Goal: Book appointment/travel/reservation

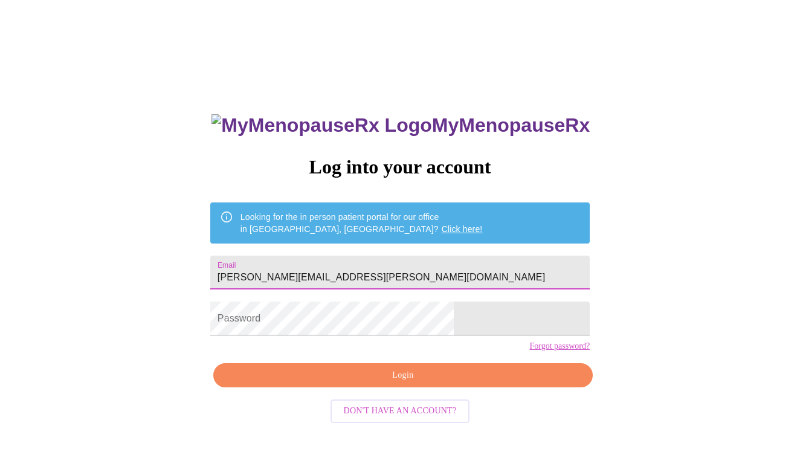
type input "[PERSON_NAME][EMAIL_ADDRESS][PERSON_NAME][DOMAIN_NAME]"
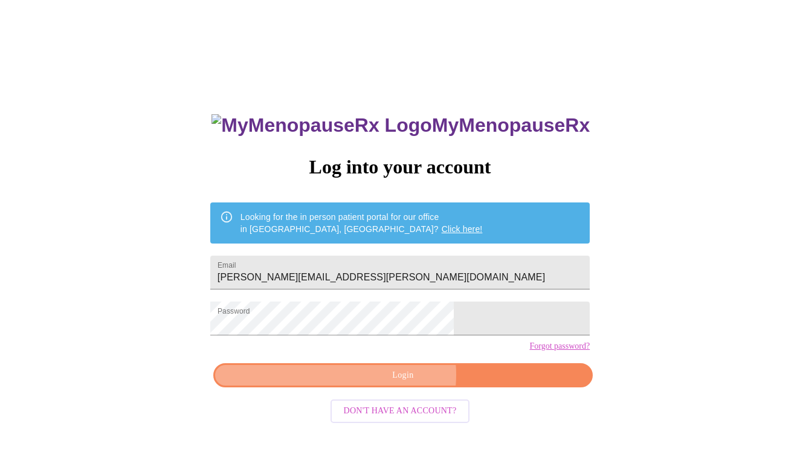
click at [399, 383] on span "Login" at bounding box center [403, 375] width 352 height 15
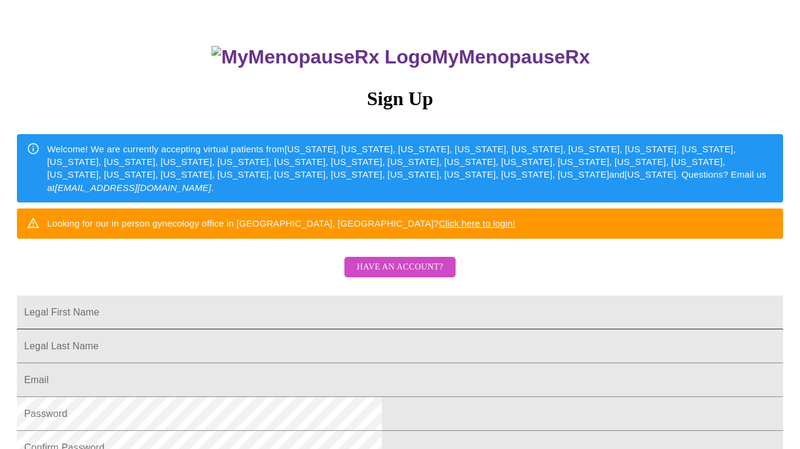
scroll to position [70, 0]
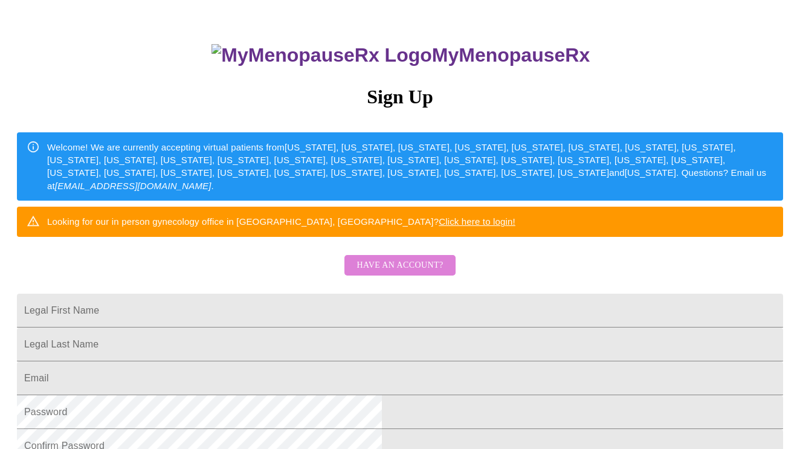
click at [407, 273] on span "Have an account?" at bounding box center [400, 265] width 86 height 15
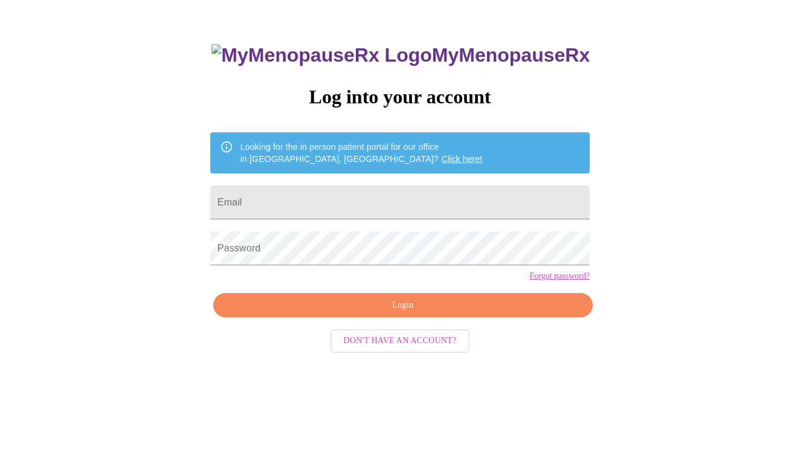
scroll to position [12, 0]
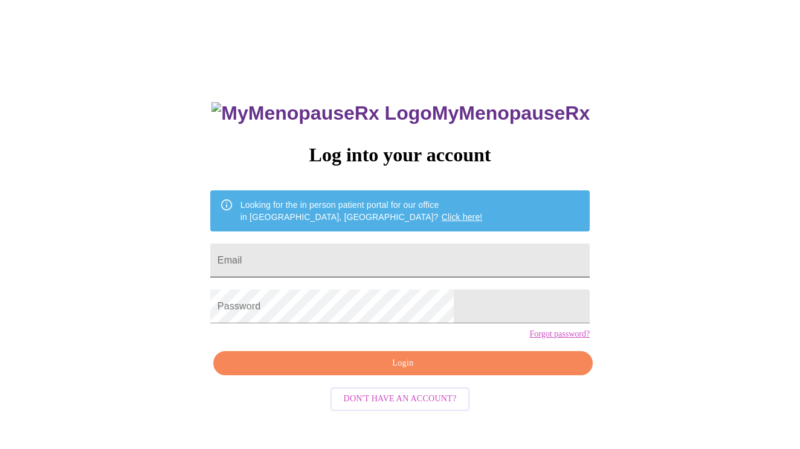
click at [296, 255] on input "Email" at bounding box center [399, 261] width 379 height 34
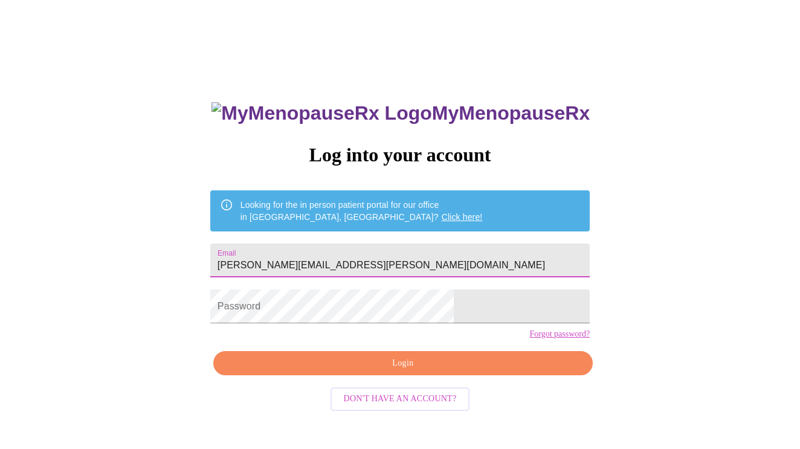
type input "[PERSON_NAME][EMAIL_ADDRESS][PERSON_NAME][DOMAIN_NAME]"
click at [553, 344] on div "MyMenopauseRx Log into your account Looking for the in person patient portal fo…" at bounding box center [400, 262] width 790 height 539
click at [529, 339] on link "Forgot password?" at bounding box center [559, 334] width 60 height 10
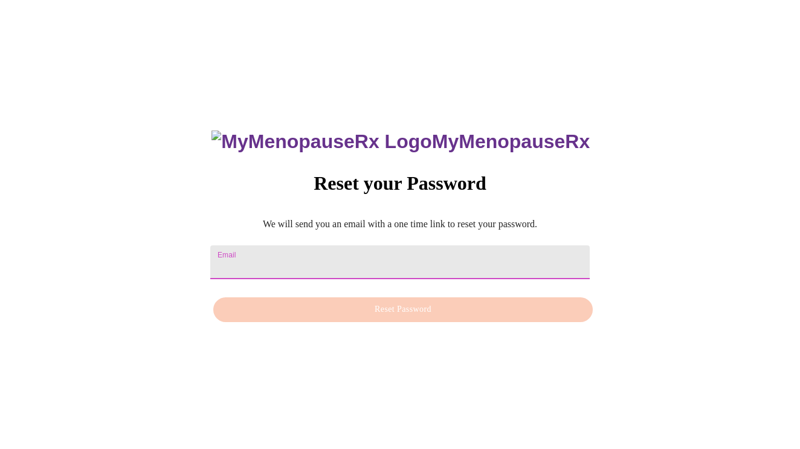
click at [276, 251] on input "Email" at bounding box center [399, 262] width 379 height 34
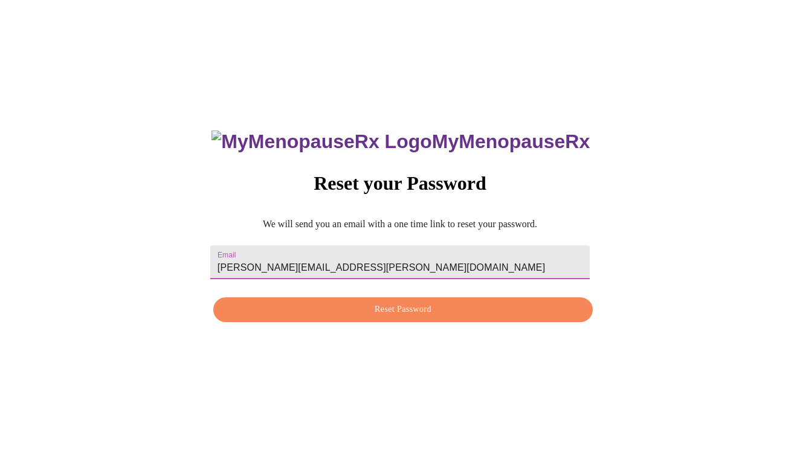
type input "[PERSON_NAME][EMAIL_ADDRESS][PERSON_NAME][DOMAIN_NAME]"
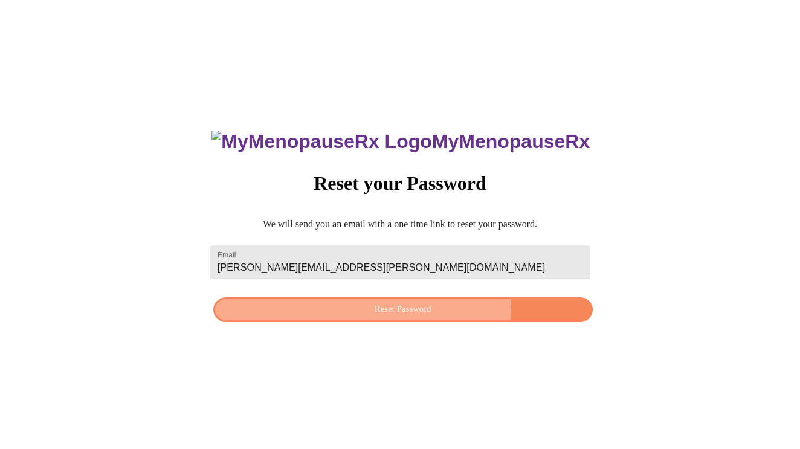
click at [401, 305] on span "Reset Password" at bounding box center [403, 309] width 352 height 15
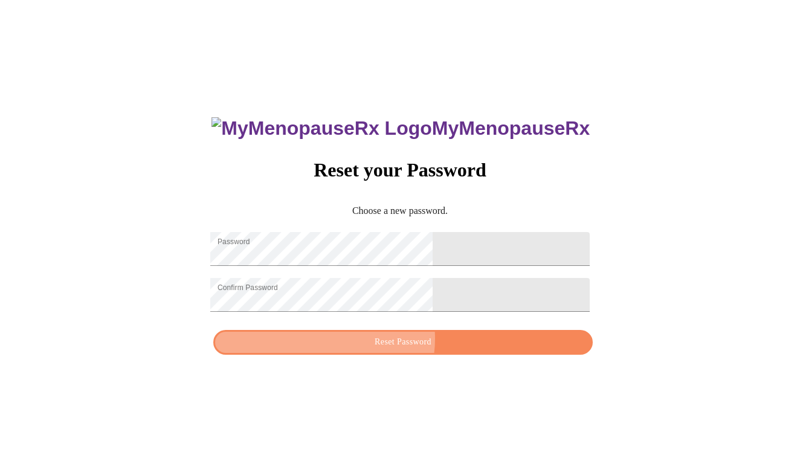
click at [395, 347] on span "Reset Password" at bounding box center [403, 342] width 352 height 15
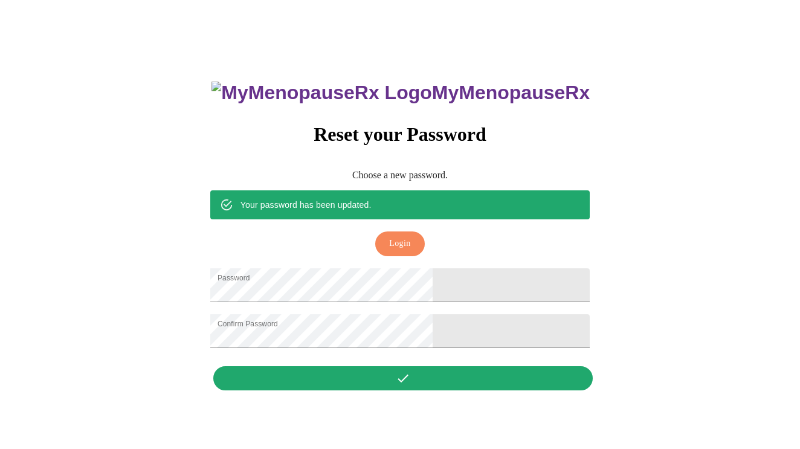
click at [396, 236] on span "Login" at bounding box center [399, 243] width 21 height 15
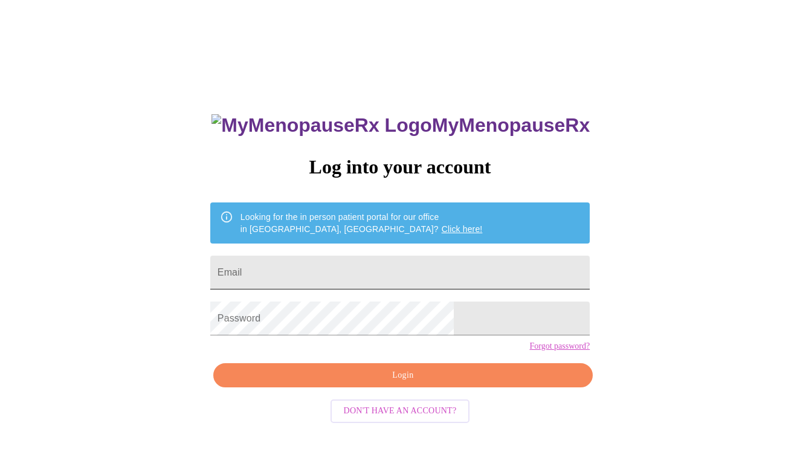
click at [295, 263] on input "Email" at bounding box center [399, 273] width 379 height 34
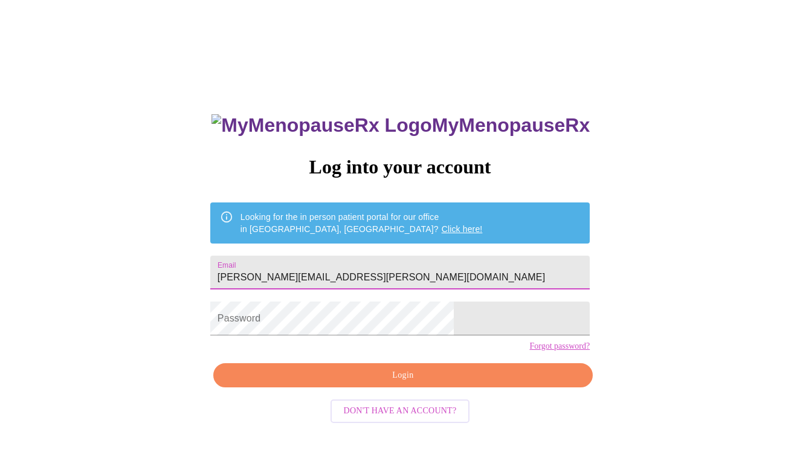
type input "[PERSON_NAME][EMAIL_ADDRESS][PERSON_NAME][DOMAIN_NAME]"
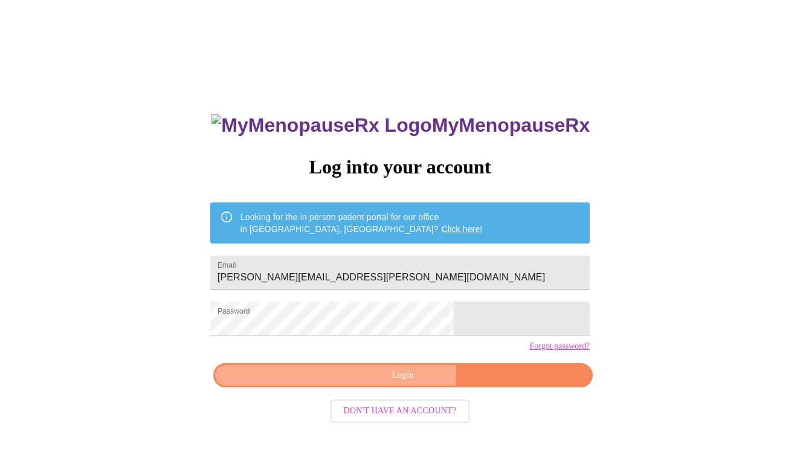
click at [402, 383] on span "Login" at bounding box center [403, 375] width 352 height 15
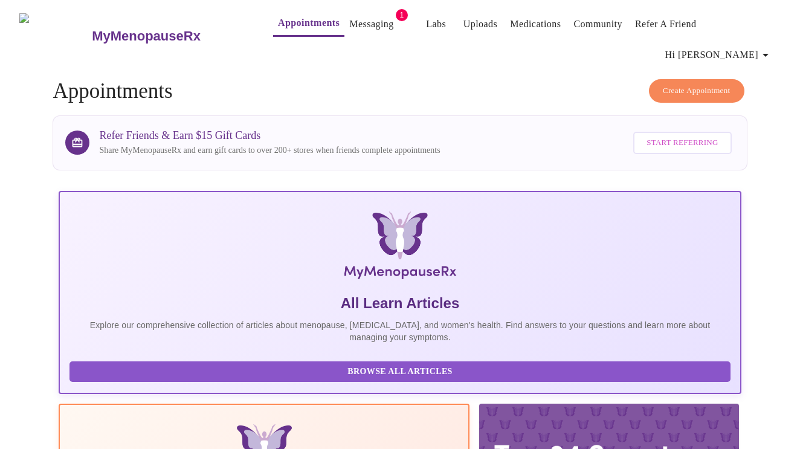
click at [358, 25] on link "Messaging" at bounding box center [371, 24] width 44 height 17
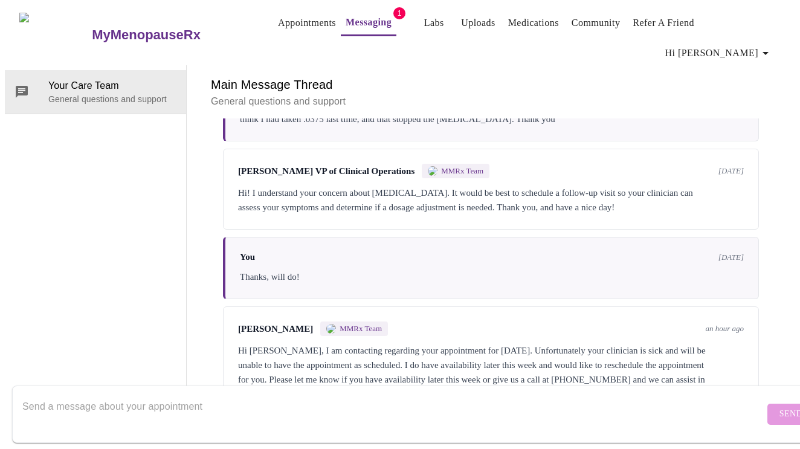
scroll to position [910, 0]
click at [28, 395] on textarea "Send a message about your appointment" at bounding box center [393, 414] width 742 height 39
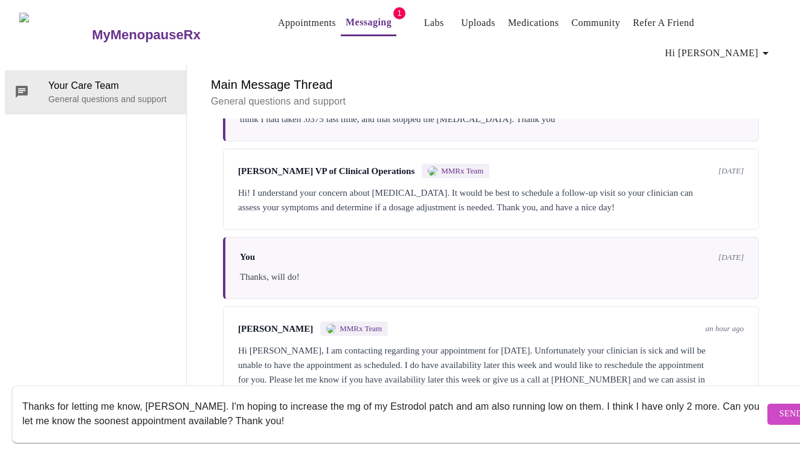
scroll to position [8, 0]
type textarea "Thanks for letting me know, [PERSON_NAME]. I'm hoping to increase the mg of my …"
click at [779, 407] on span "Send" at bounding box center [790, 414] width 23 height 15
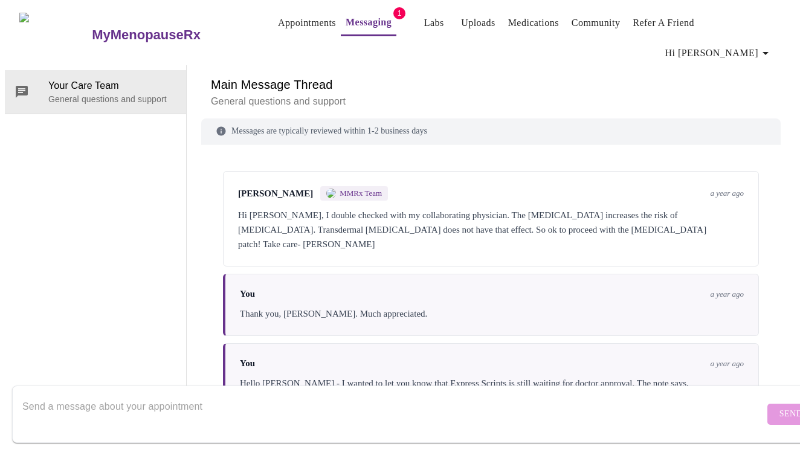
scroll to position [0, 0]
click at [732, 45] on span "Hi [PERSON_NAME]" at bounding box center [719, 53] width 108 height 17
click at [508, 24] on div at bounding box center [400, 224] width 800 height 449
click at [508, 24] on link "Medications" at bounding box center [533, 23] width 51 height 17
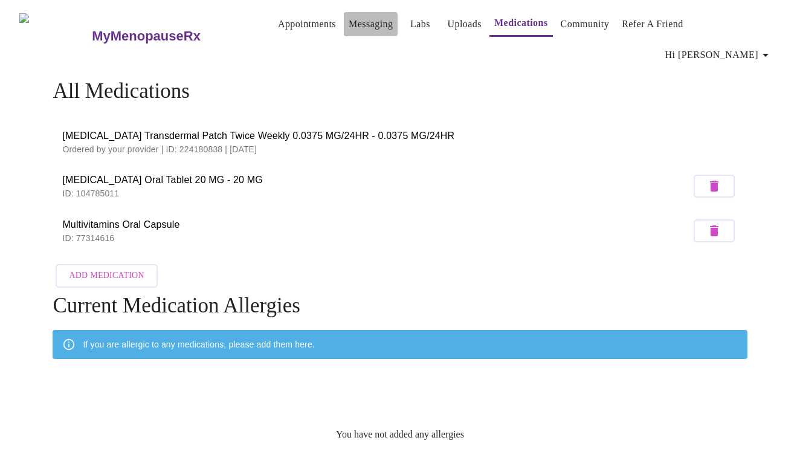
click at [350, 25] on link "Messaging" at bounding box center [371, 24] width 44 height 17
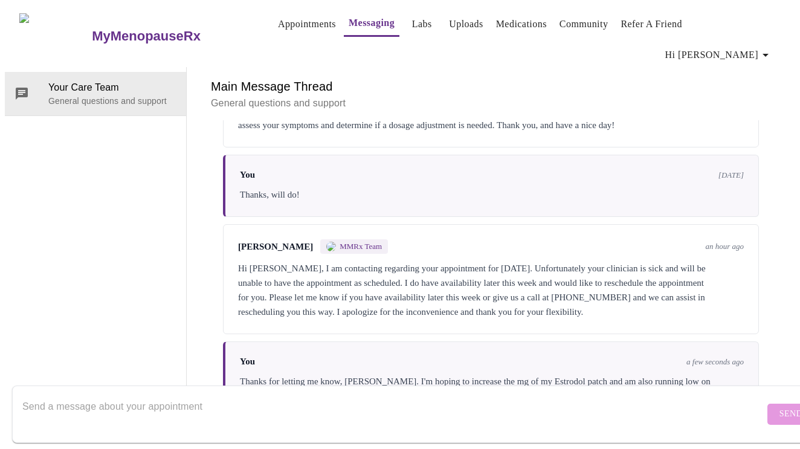
click at [278, 23] on link "Appointments" at bounding box center [307, 24] width 58 height 17
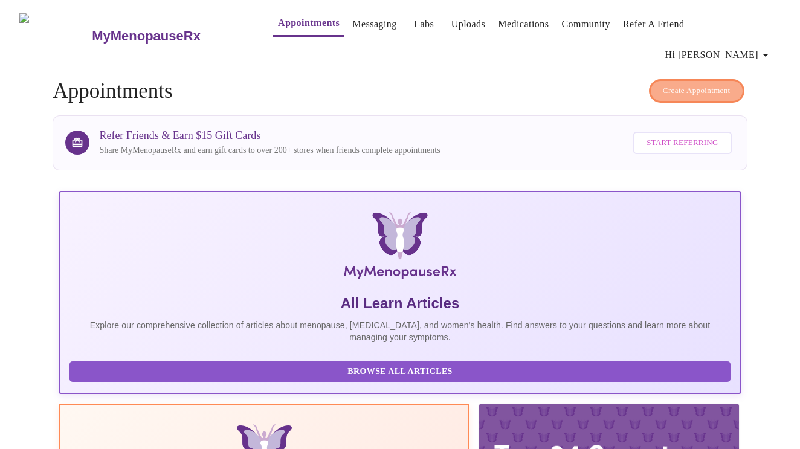
click at [680, 84] on span "Create Appointment" at bounding box center [697, 91] width 68 height 14
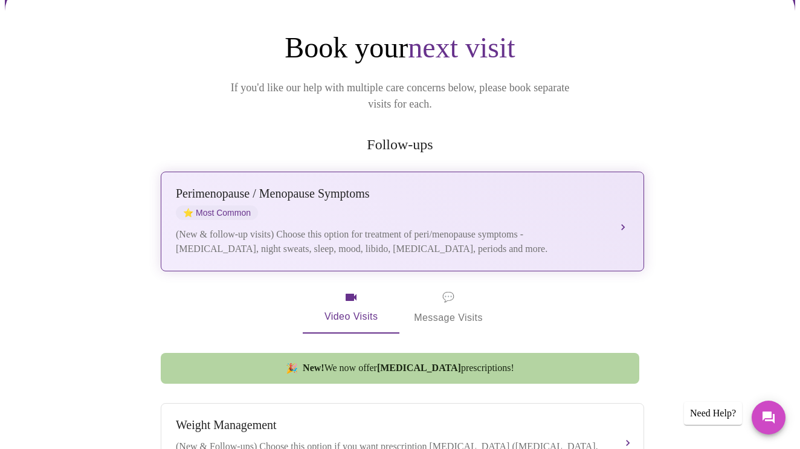
click at [621, 183] on button "[MEDICAL_DATA] / Menopause Symptoms ⭐ Most Common (New & follow-up visits) Choo…" at bounding box center [402, 222] width 483 height 100
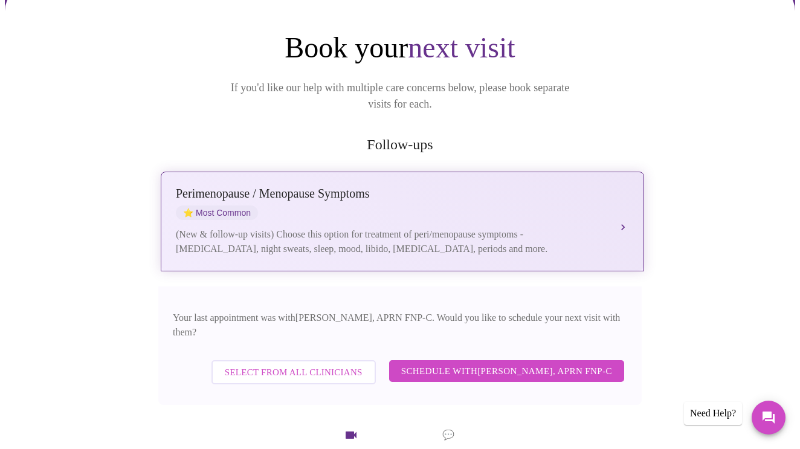
click at [620, 189] on button "[MEDICAL_DATA] / Menopause Symptoms ⭐ Most Common (New & follow-up visits) Choo…" at bounding box center [402, 222] width 483 height 100
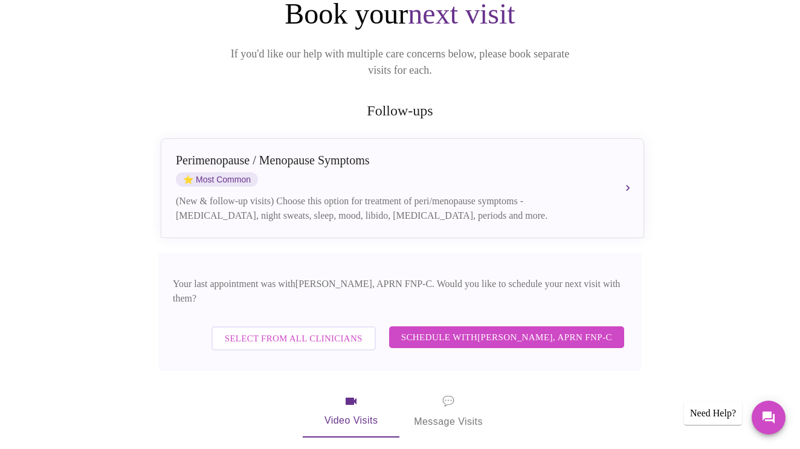
scroll to position [161, 0]
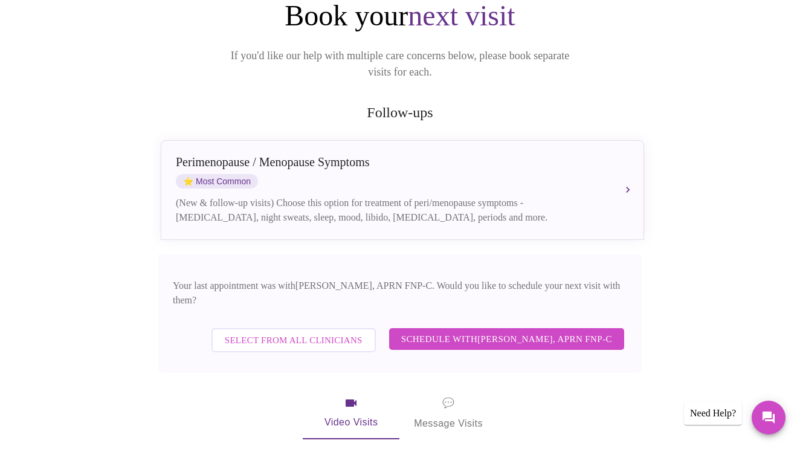
click at [285, 332] on span "Select from All Clinicians" at bounding box center [294, 340] width 138 height 16
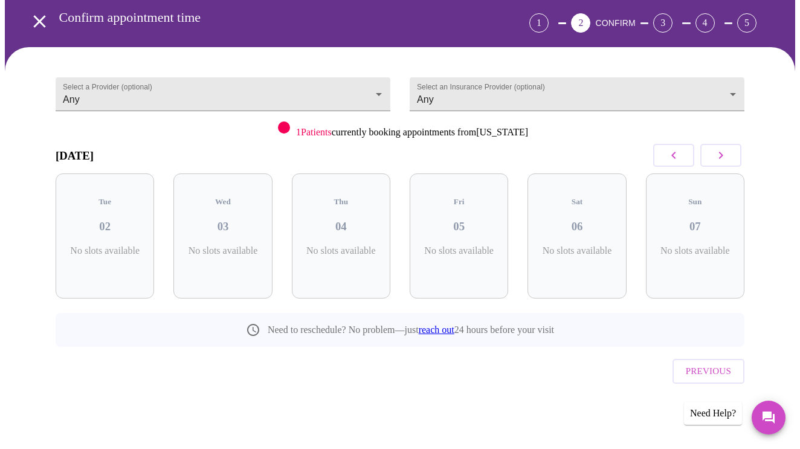
scroll to position [26, 0]
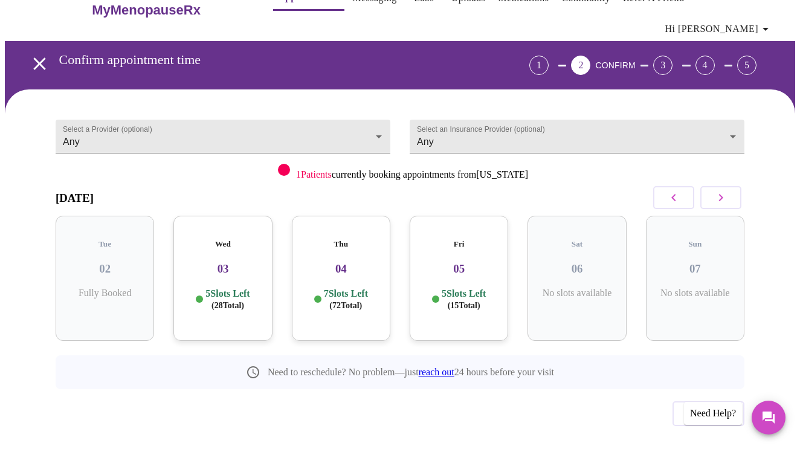
click at [215, 262] on h3 "03" at bounding box center [222, 268] width 79 height 13
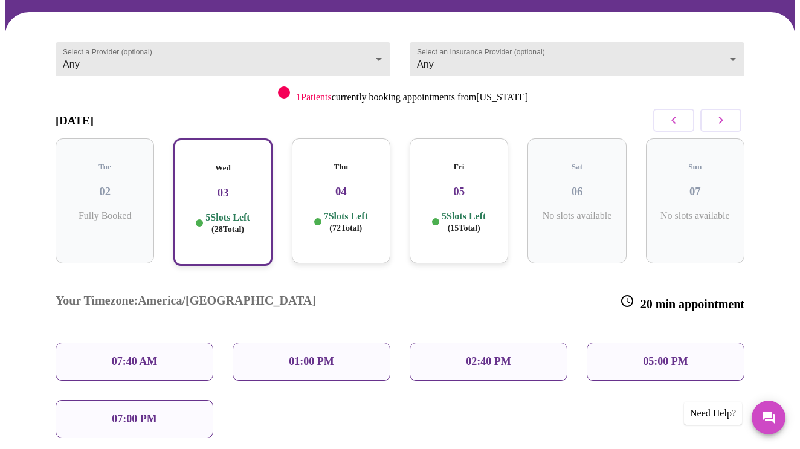
click at [143, 355] on p "07:40 AM" at bounding box center [135, 361] width 46 height 13
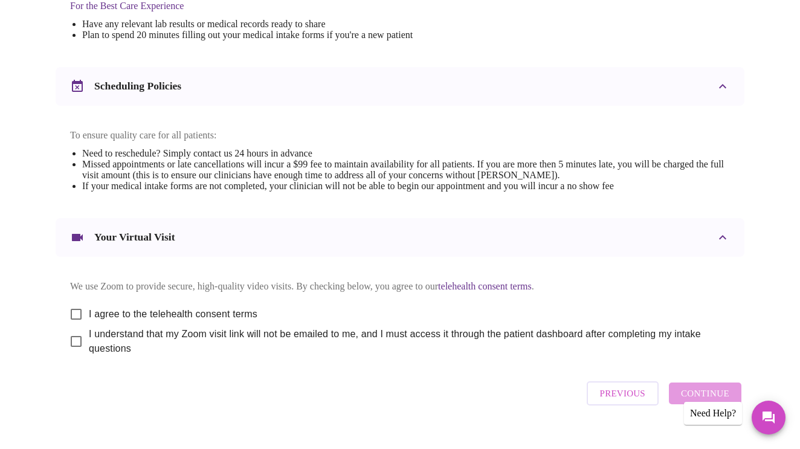
scroll to position [413, 0]
click at [70, 305] on input "I agree to the telehealth consent terms" at bounding box center [75, 314] width 25 height 25
checkbox input "true"
click at [69, 337] on input "I understand that my Zoom visit link will not be emailed to me, and I must acce…" at bounding box center [75, 341] width 25 height 25
checkbox input "true"
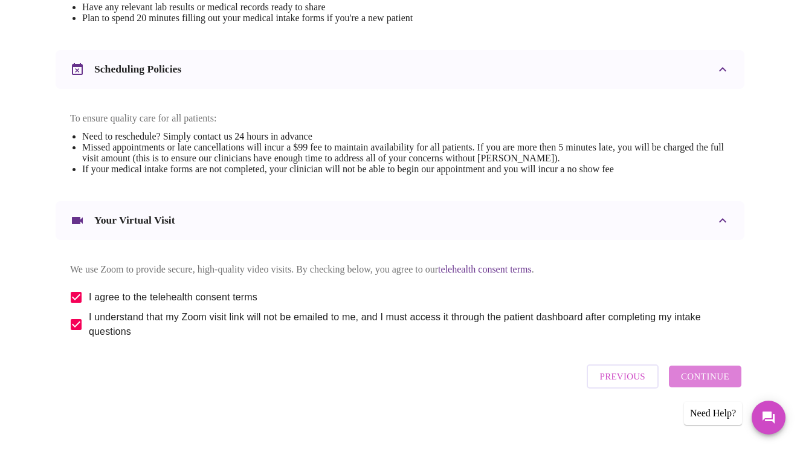
click at [713, 376] on span "Continue" at bounding box center [705, 377] width 48 height 16
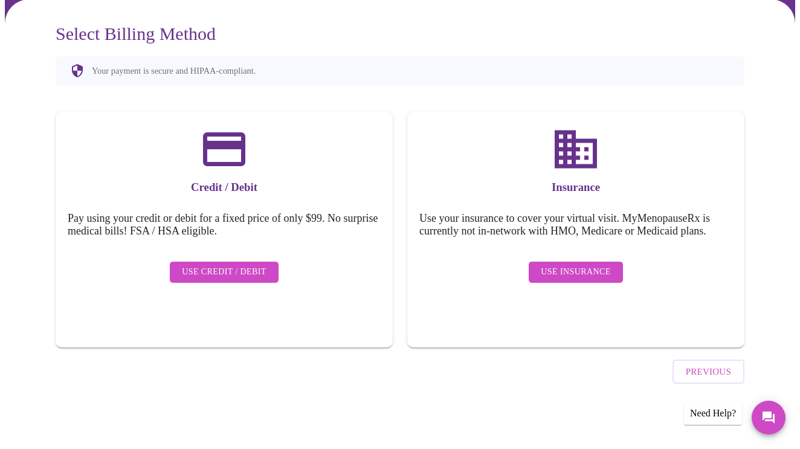
scroll to position [65, 0]
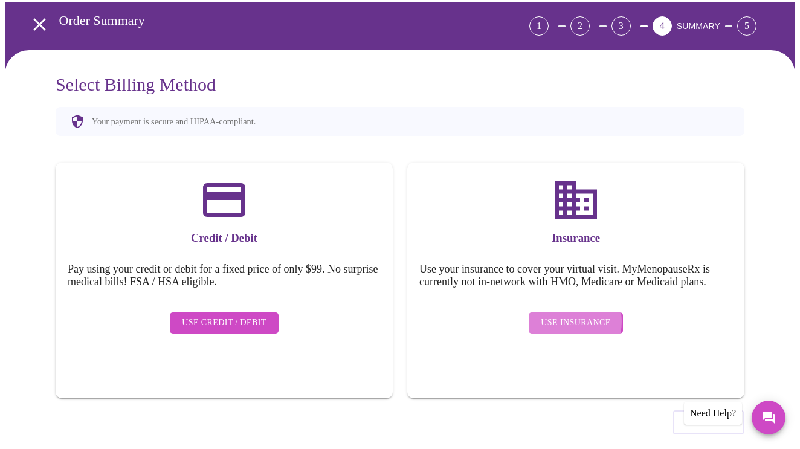
click at [568, 315] on span "Use Insurance" at bounding box center [575, 322] width 69 height 15
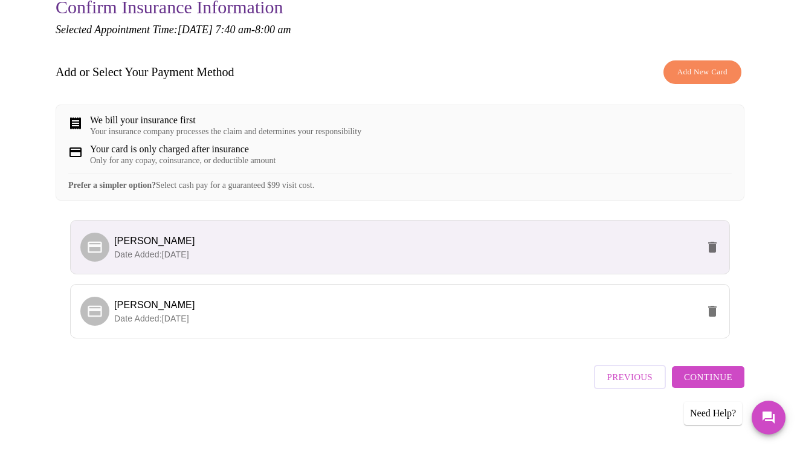
scroll to position [141, 0]
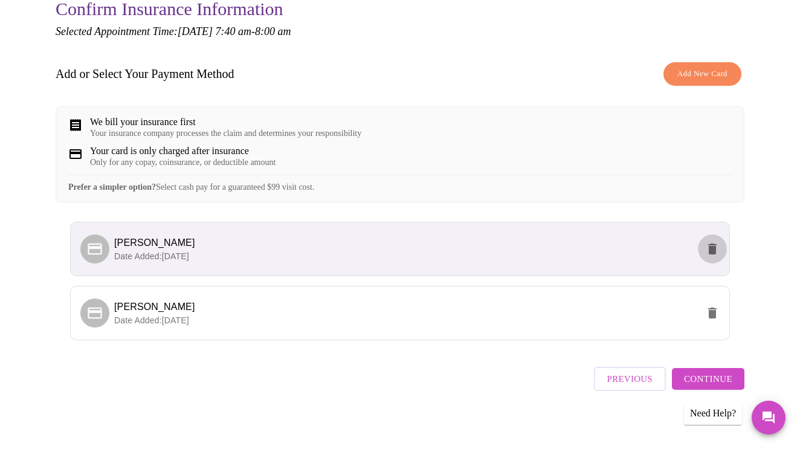
click at [717, 247] on icon "delete" at bounding box center [712, 249] width 8 height 11
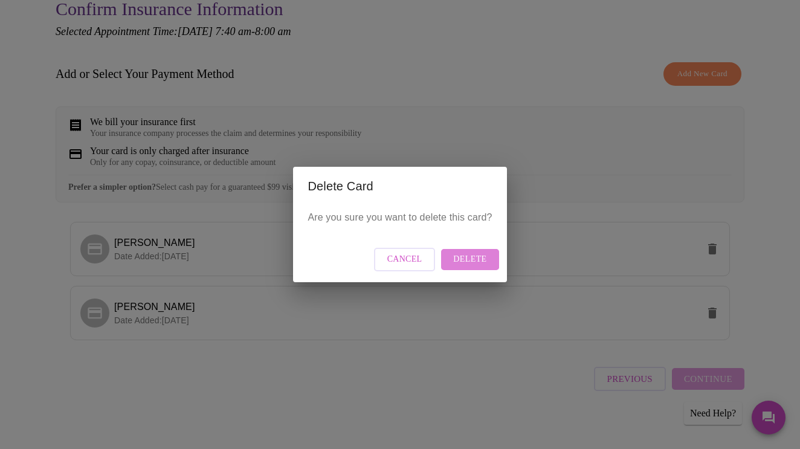
click at [470, 256] on span "Delete" at bounding box center [469, 259] width 33 height 15
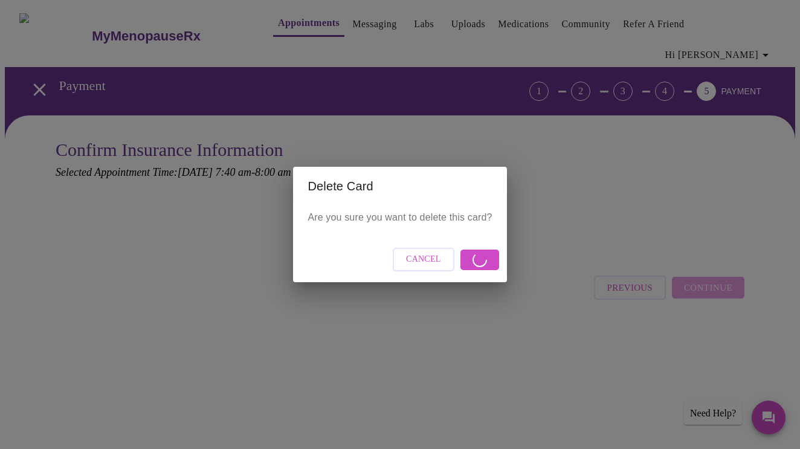
scroll to position [0, 0]
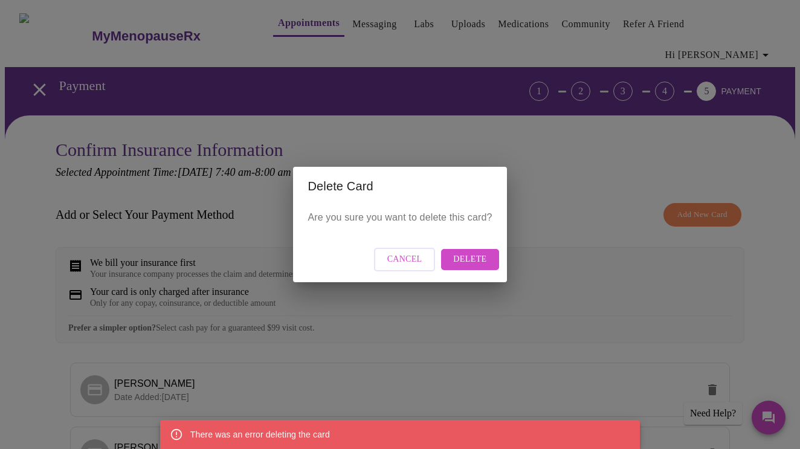
click at [470, 257] on span "Delete" at bounding box center [469, 259] width 33 height 15
click at [399, 256] on span "Cancel" at bounding box center [404, 259] width 35 height 15
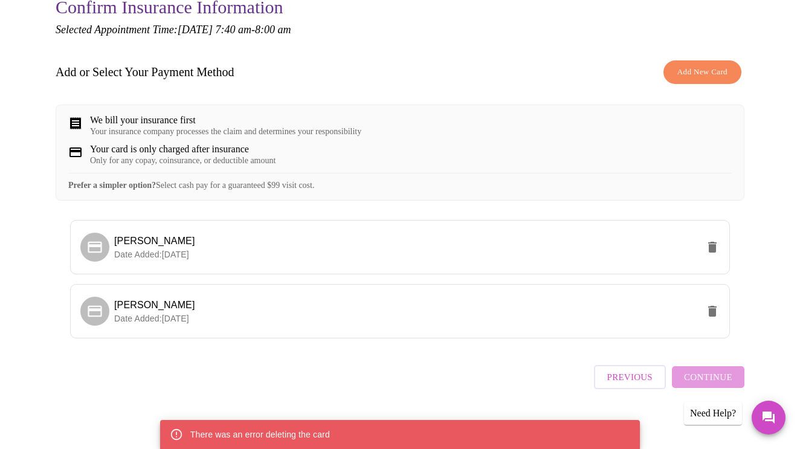
scroll to position [141, 0]
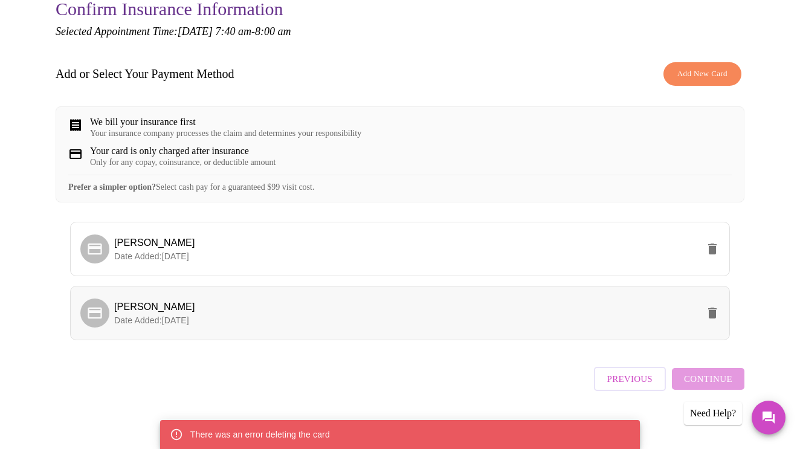
click at [169, 306] on span "[PERSON_NAME]" at bounding box center [154, 307] width 81 height 10
click at [714, 375] on span "Continue" at bounding box center [708, 379] width 48 height 16
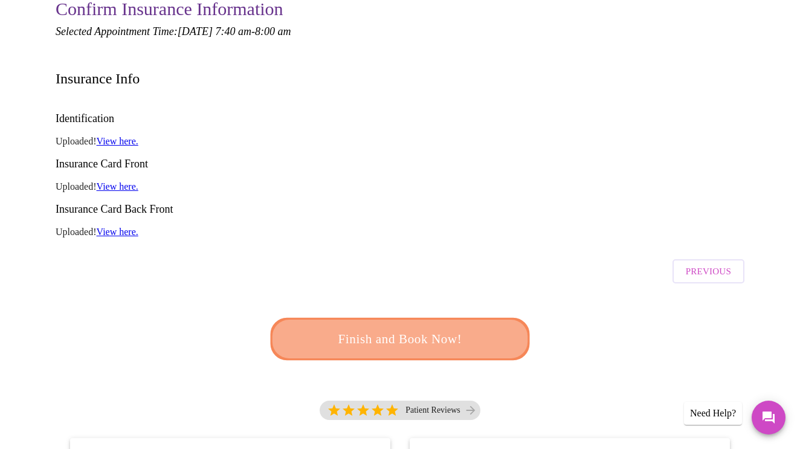
click at [430, 328] on span "Finish and Book Now!" at bounding box center [400, 339] width 224 height 22
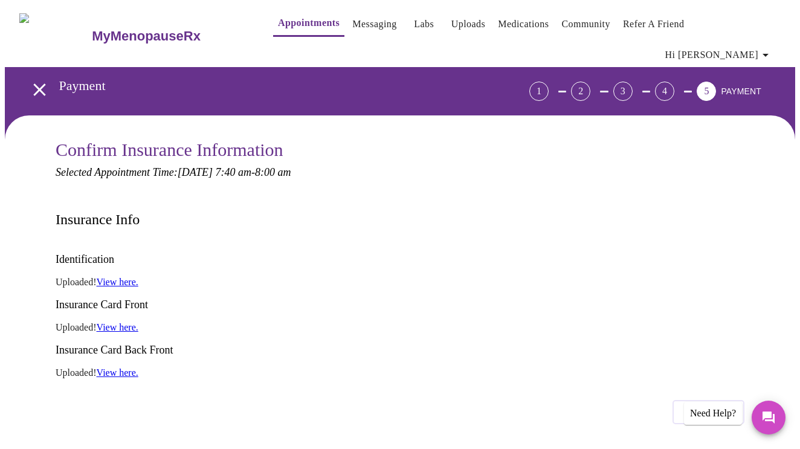
scroll to position [0, 0]
click at [549, 82] on div "1" at bounding box center [538, 91] width 19 height 19
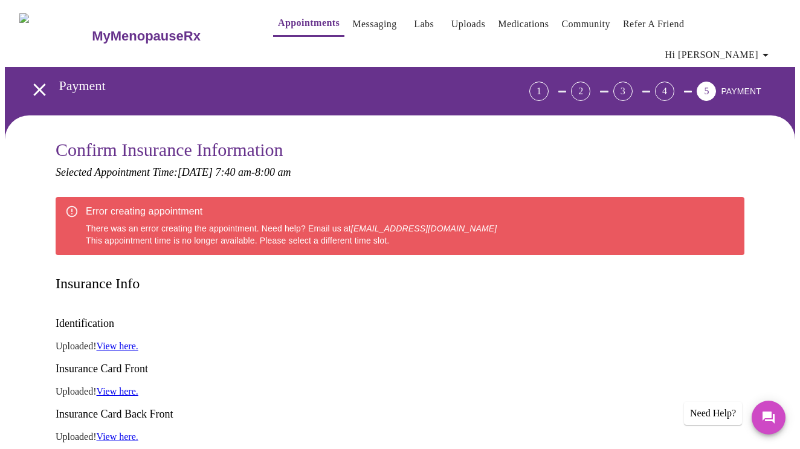
click at [36, 83] on icon "open drawer" at bounding box center [39, 89] width 12 height 12
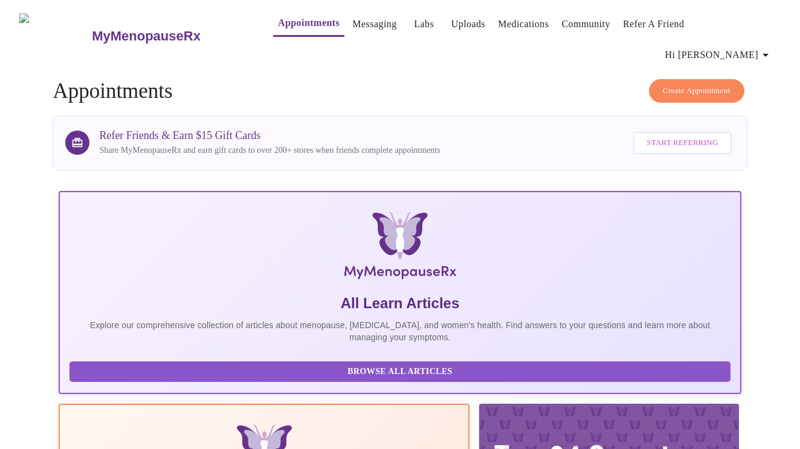
click at [681, 84] on span "Create Appointment" at bounding box center [697, 91] width 68 height 14
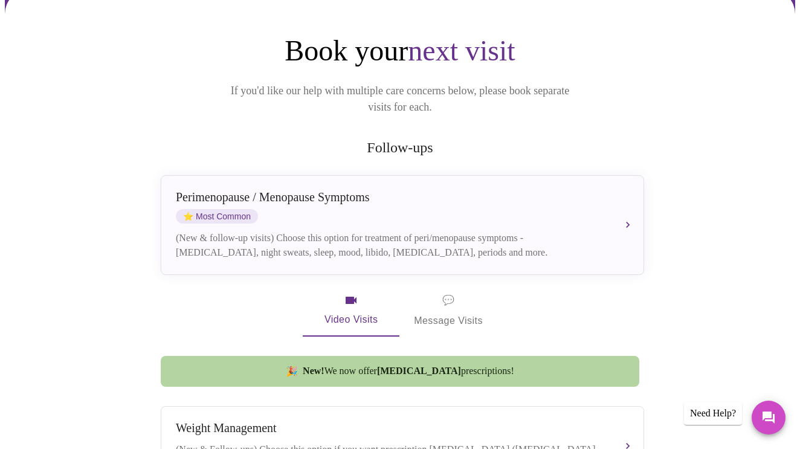
scroll to position [124, 0]
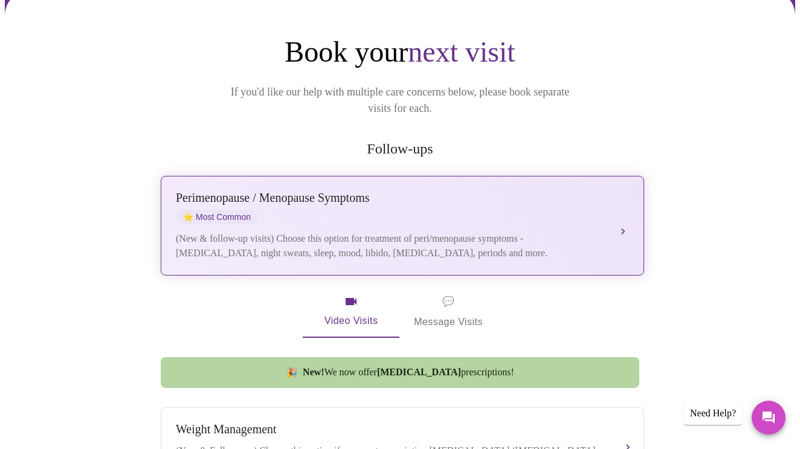
click at [427, 191] on div "[MEDICAL_DATA] / Menopause Symptoms ⭐ Most Common" at bounding box center [390, 207] width 429 height 33
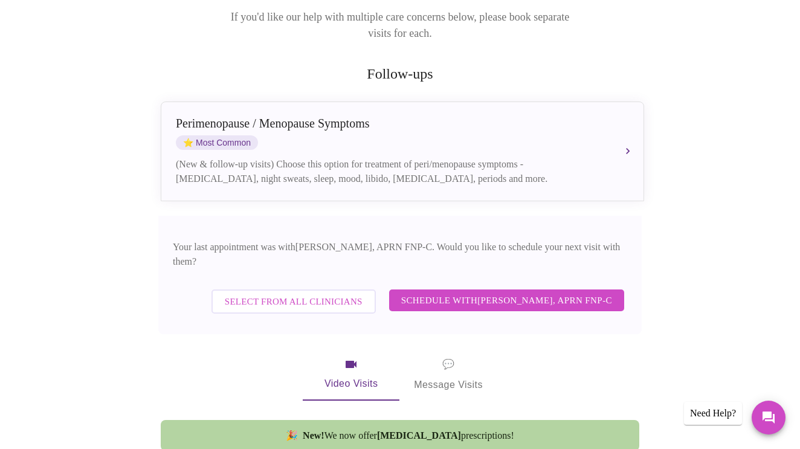
scroll to position [198, 0]
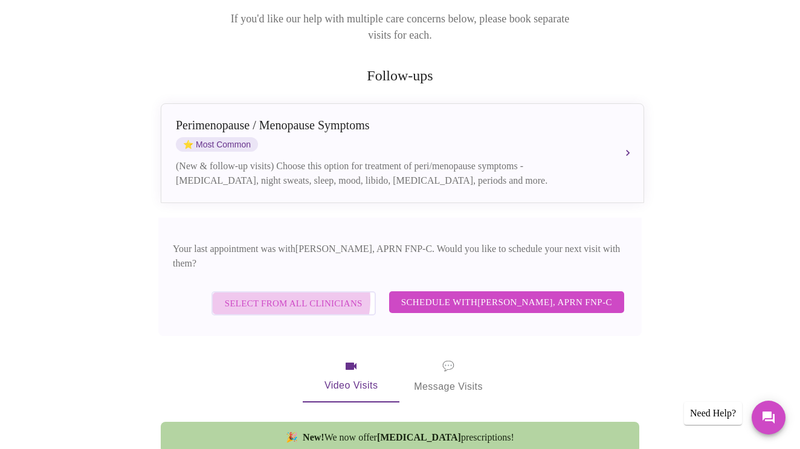
click at [302, 295] on span "Select from All Clinicians" at bounding box center [294, 303] width 138 height 16
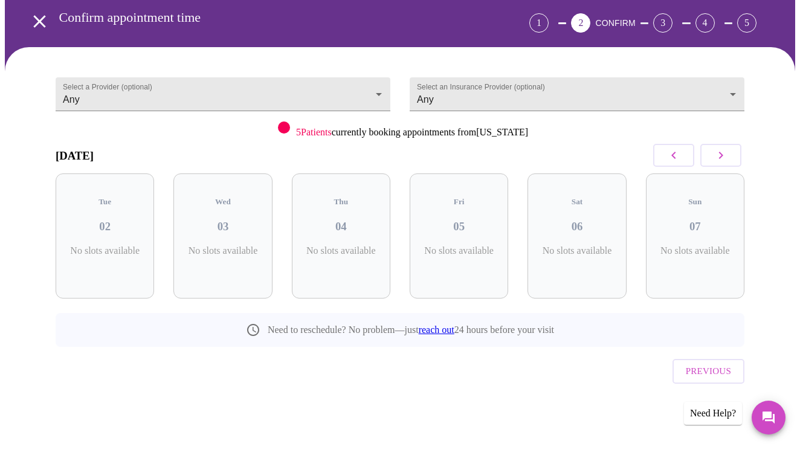
scroll to position [26, 0]
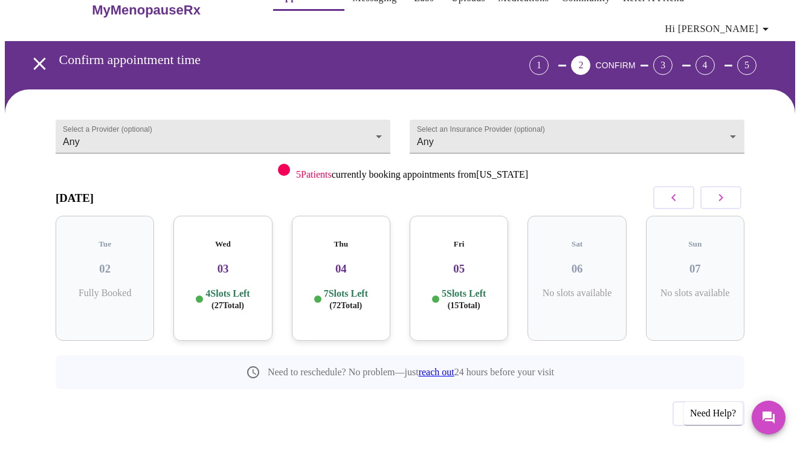
click at [218, 262] on h3 "03" at bounding box center [222, 268] width 79 height 13
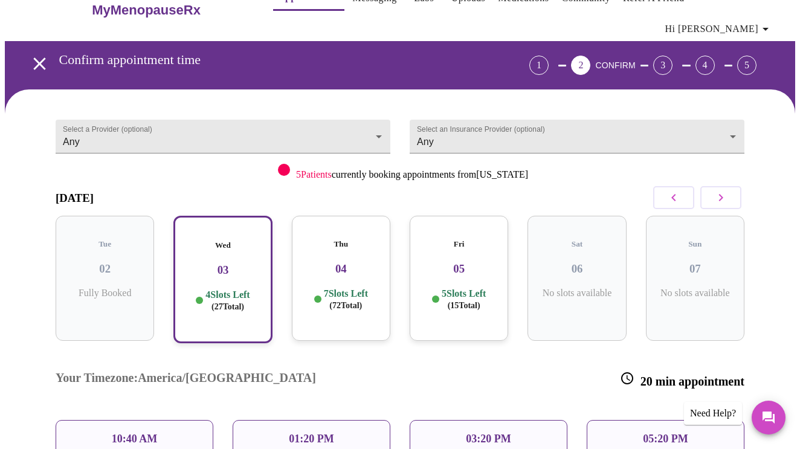
click at [162, 420] on div "10:40 AM" at bounding box center [135, 439] width 158 height 38
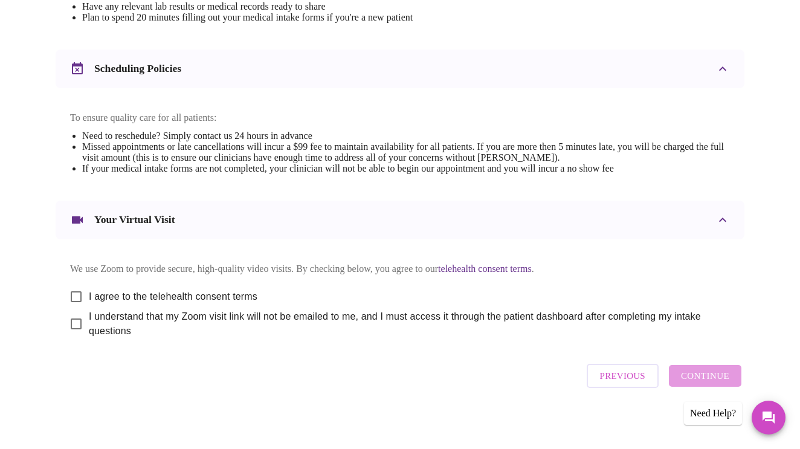
scroll to position [430, 0]
click at [72, 285] on input "I agree to the telehealth consent terms" at bounding box center [75, 297] width 25 height 25
checkbox input "true"
click at [72, 320] on input "I understand that my Zoom visit link will not be emailed to me, and I must acce…" at bounding box center [75, 324] width 25 height 25
checkbox input "true"
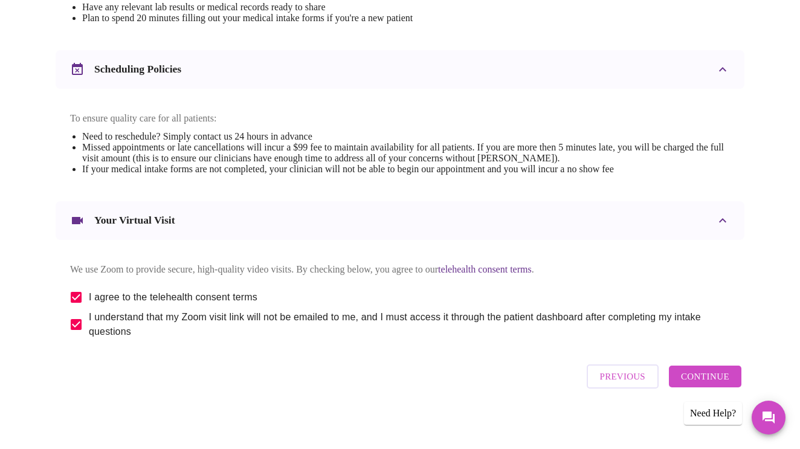
click at [711, 376] on span "Continue" at bounding box center [705, 377] width 48 height 16
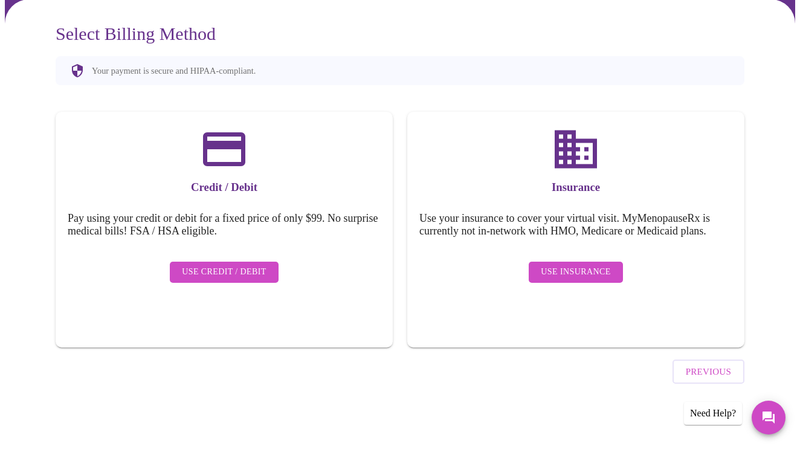
scroll to position [65, 0]
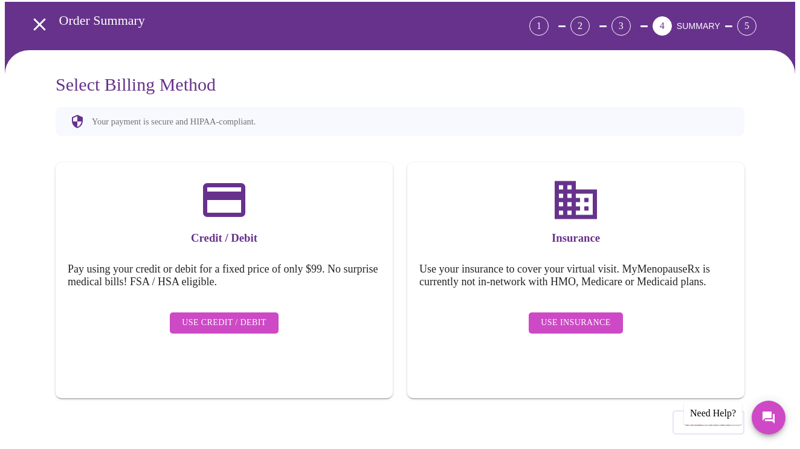
click at [576, 315] on span "Use Insurance" at bounding box center [575, 322] width 69 height 15
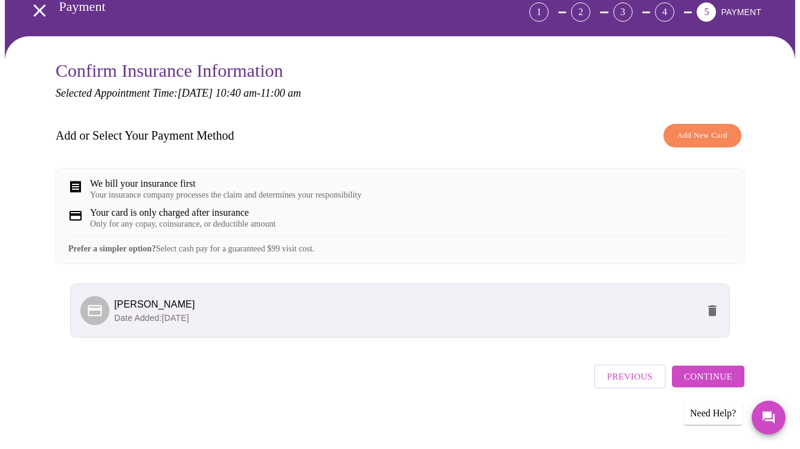
scroll to position [77, 0]
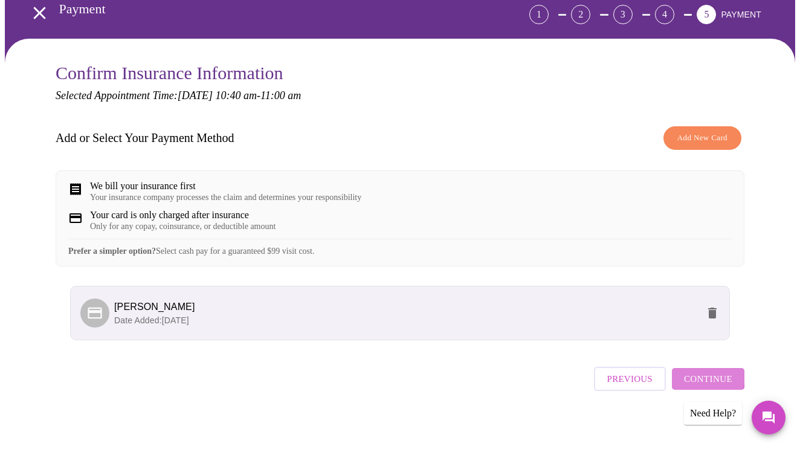
click at [712, 375] on span "Continue" at bounding box center [708, 379] width 48 height 16
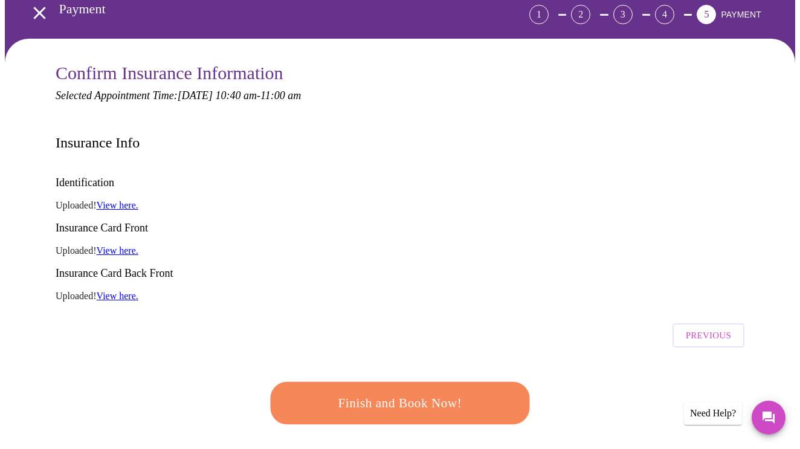
click at [410, 392] on span "Finish and Book Now!" at bounding box center [400, 403] width 224 height 22
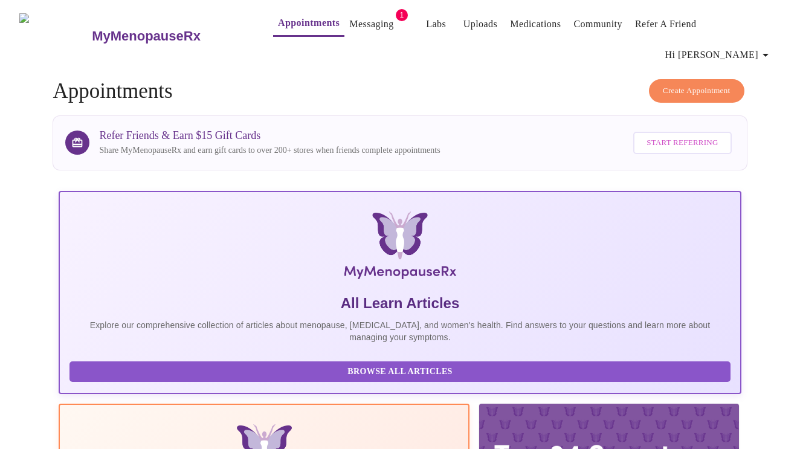
click at [480, 79] on h4 "Create Appointment Appointments" at bounding box center [400, 91] width 694 height 24
click at [499, 79] on h4 "Create Appointment Appointments" at bounding box center [400, 91] width 694 height 24
click at [528, 79] on h4 "Create Appointment Appointments" at bounding box center [400, 91] width 694 height 24
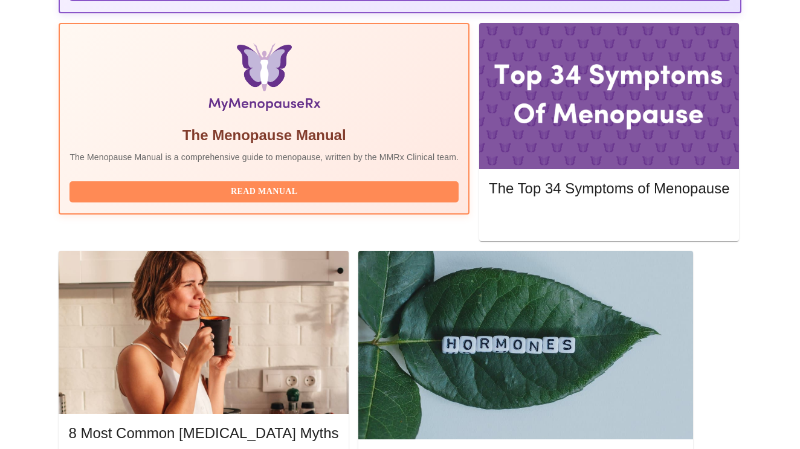
scroll to position [380, 0]
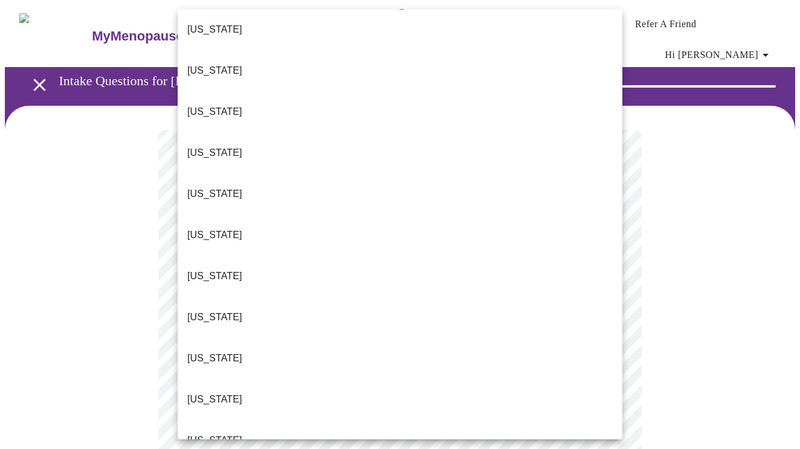
scroll to position [130, 0]
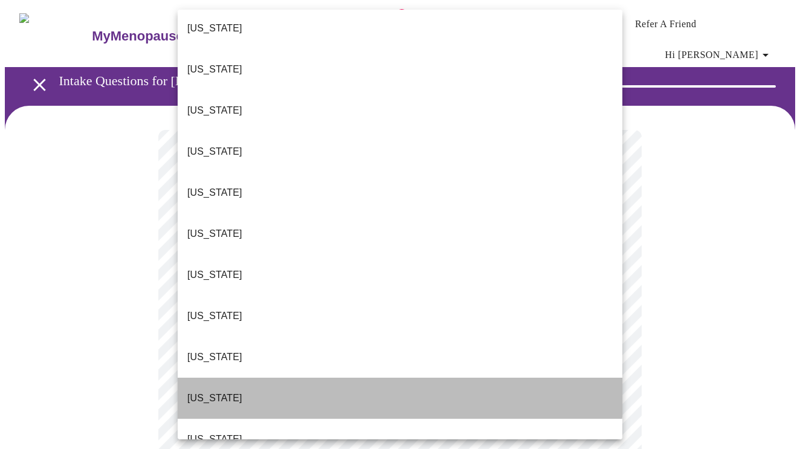
click at [363, 378] on li "[US_STATE]" at bounding box center [400, 398] width 445 height 41
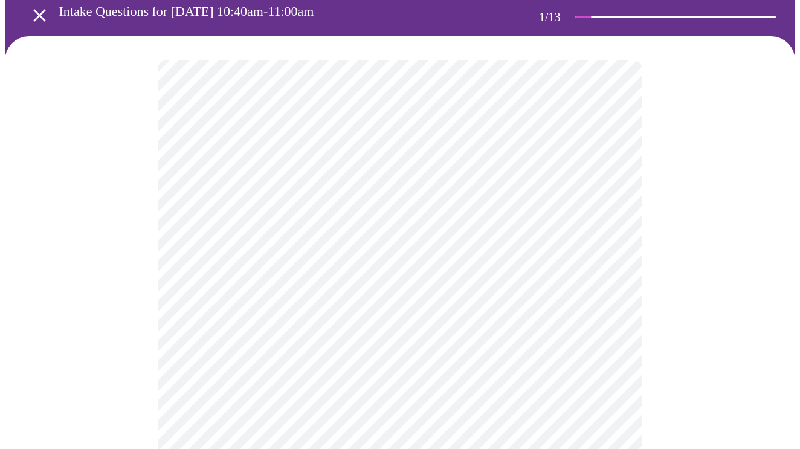
scroll to position [83, 0]
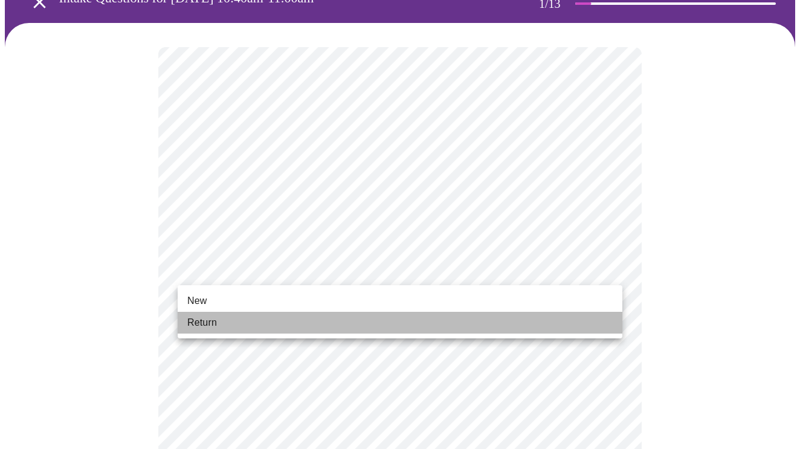
click at [504, 327] on li "Return" at bounding box center [400, 323] width 445 height 22
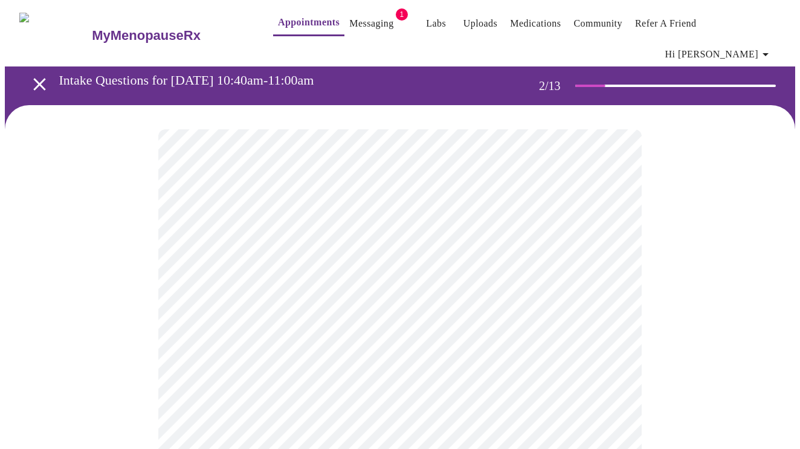
scroll to position [0, 0]
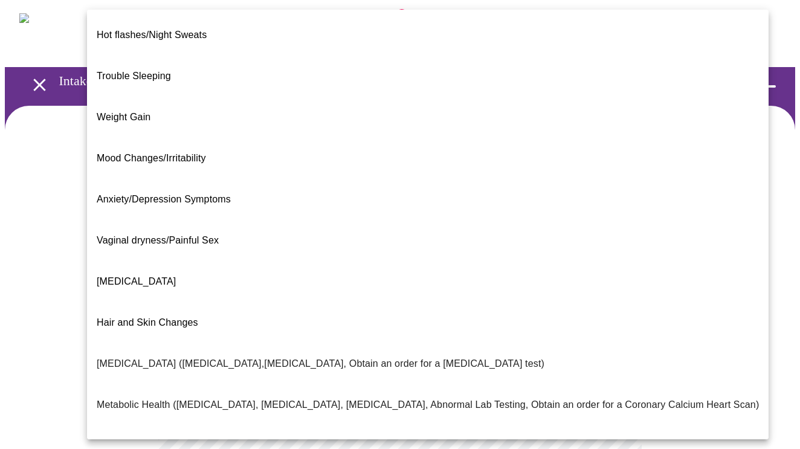
click at [204, 244] on body "MyMenopauseRx Appointments Messaging 1 Labs Uploads Medications Community Refer…" at bounding box center [400, 375] width 790 height 741
click at [195, 30] on span "Hot flashes/Night Sweats" at bounding box center [152, 35] width 110 height 10
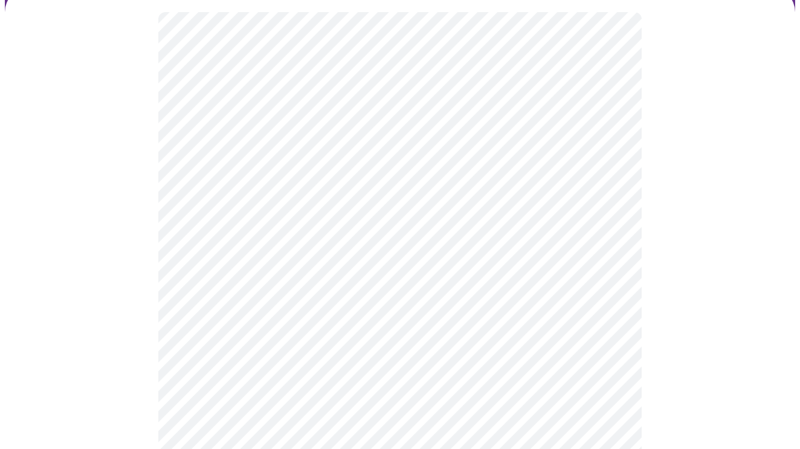
scroll to position [121, 0]
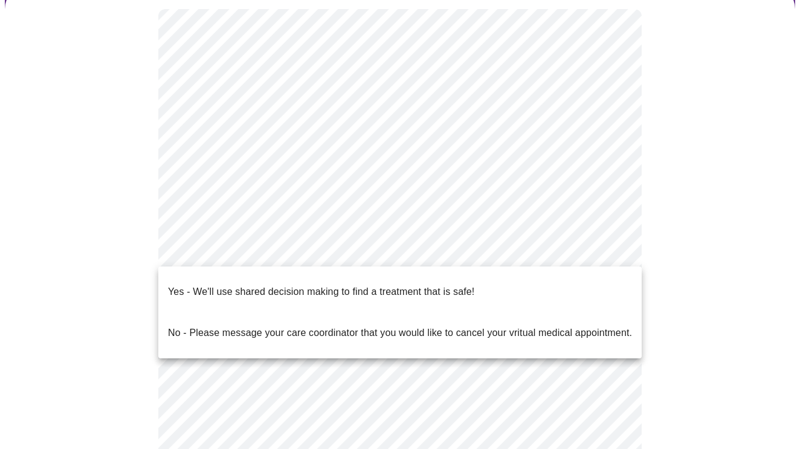
click at [602, 250] on body "MyMenopauseRx Appointments Messaging 1 Labs Uploads Medications Community Refer…" at bounding box center [400, 251] width 790 height 735
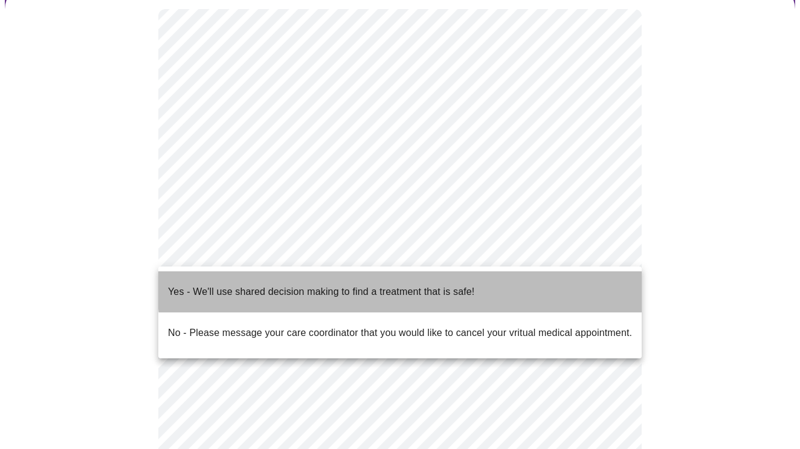
click at [576, 277] on li "Yes - We'll use shared decision making to find a treatment that is safe!" at bounding box center [399, 291] width 483 height 41
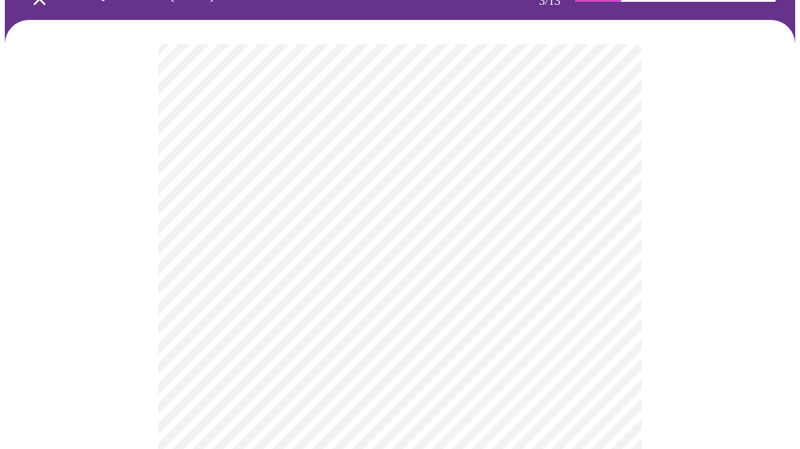
scroll to position [82, 0]
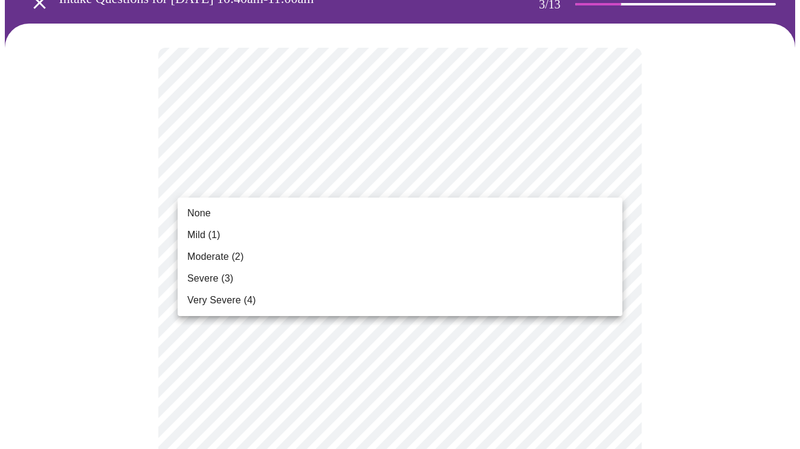
click at [467, 250] on li "Moderate (2)" at bounding box center [400, 257] width 445 height 22
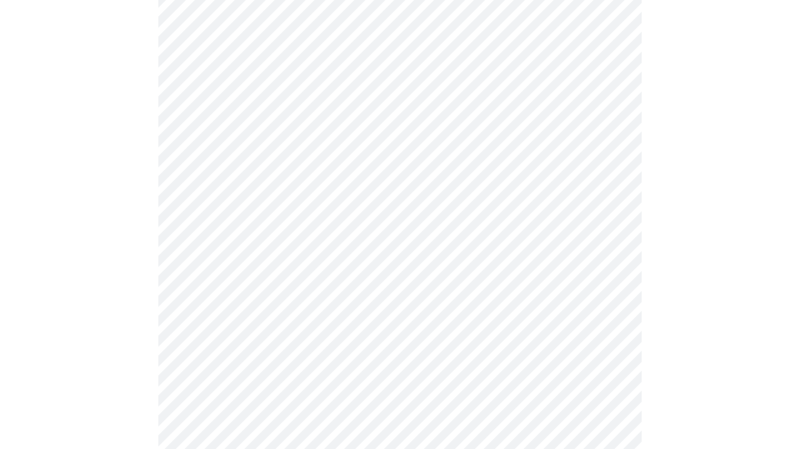
scroll to position [155, 0]
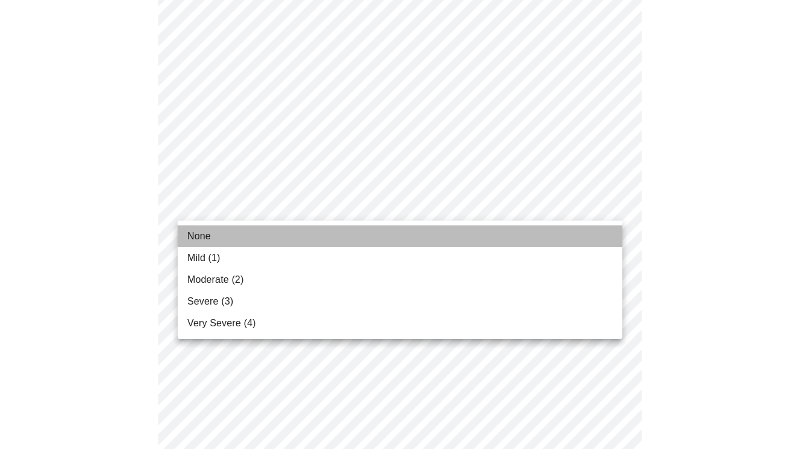
click at [570, 234] on li "None" at bounding box center [400, 236] width 445 height 22
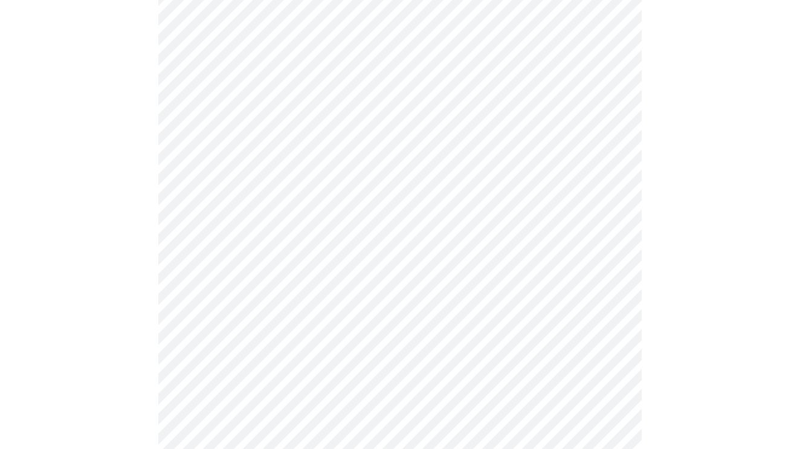
scroll to position [222, 0]
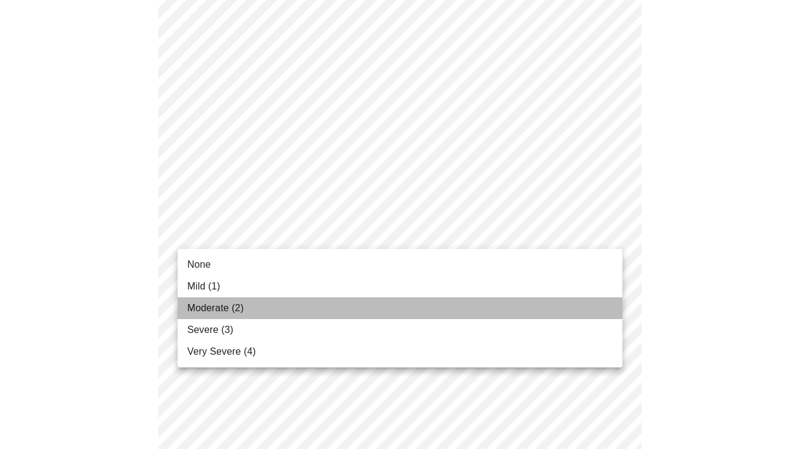
click at [570, 305] on li "Moderate (2)" at bounding box center [400, 308] width 445 height 22
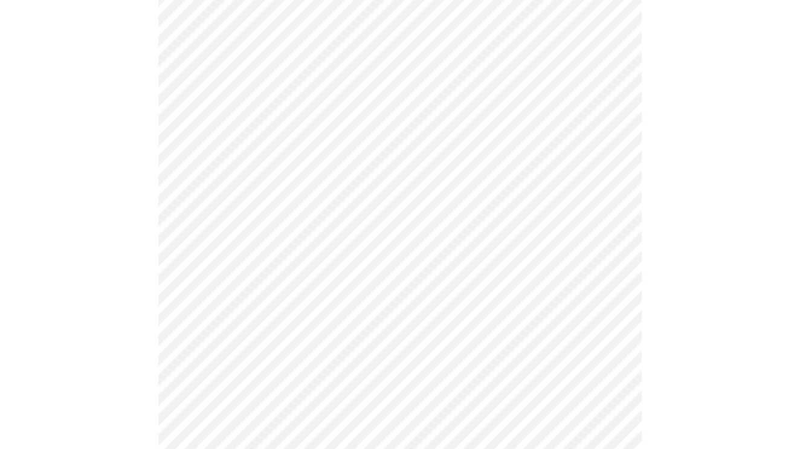
scroll to position [334, 0]
click at [605, 223] on body "MyMenopauseRx Appointments Messaging 1 Labs Uploads Medications Community Refer…" at bounding box center [400, 455] width 790 height 1569
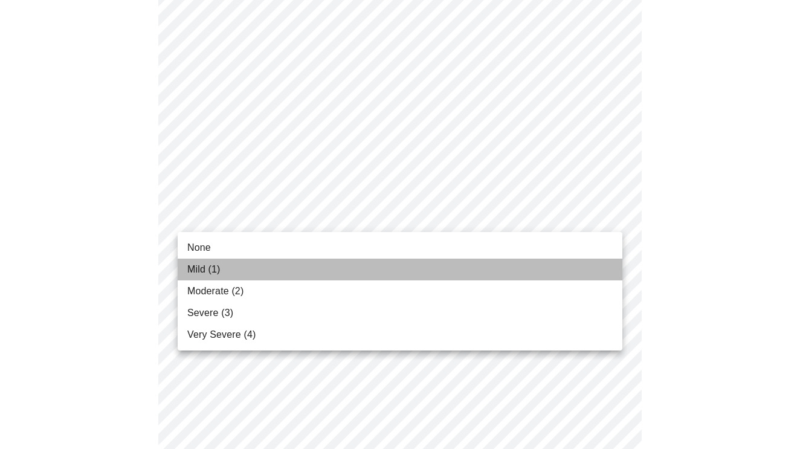
click at [578, 263] on li "Mild (1)" at bounding box center [400, 270] width 445 height 22
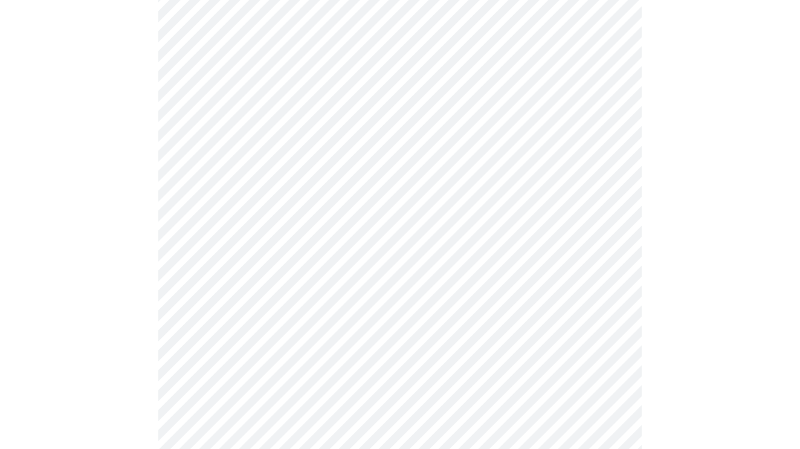
scroll to position [398, 0]
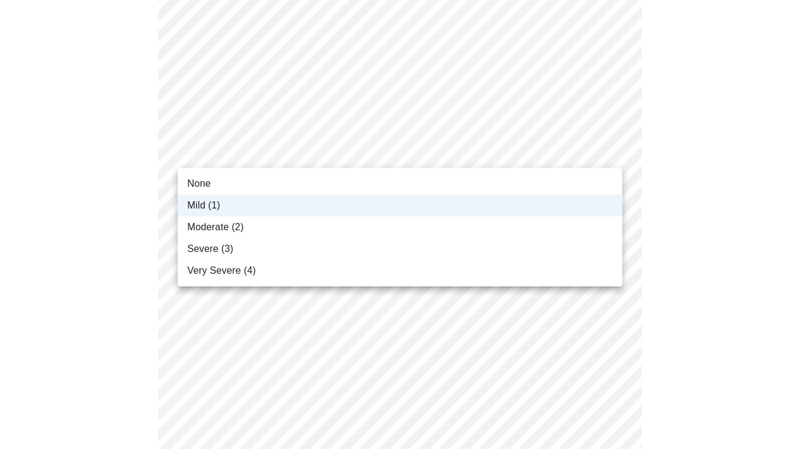
click at [609, 152] on body "MyMenopauseRx Appointments Messaging 1 Labs Uploads Medications Community Refer…" at bounding box center [400, 383] width 790 height 1552
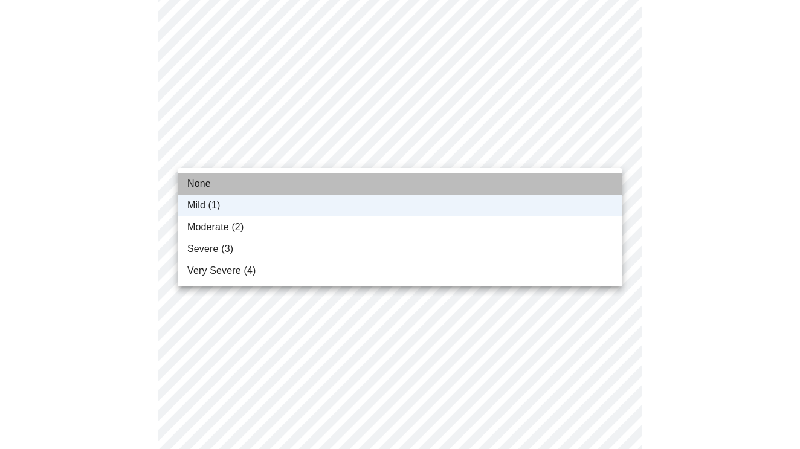
click at [588, 181] on li "None" at bounding box center [400, 184] width 445 height 22
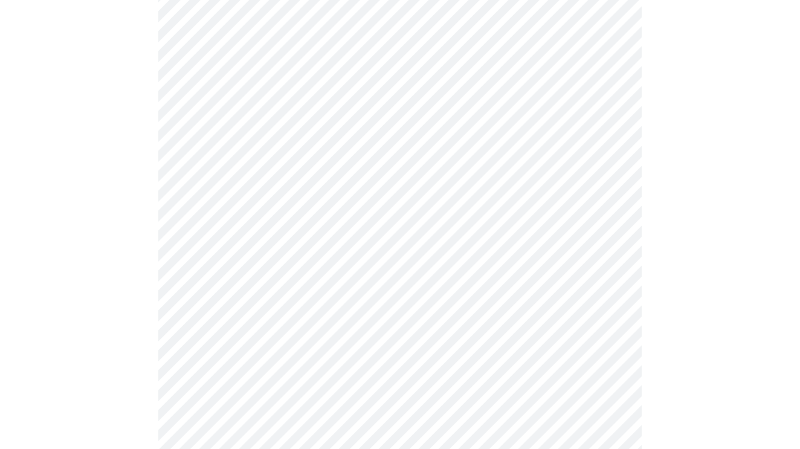
click at [606, 231] on body "MyMenopauseRx Appointments Messaging 1 Labs Uploads Medications Community Refer…" at bounding box center [400, 383] width 790 height 1552
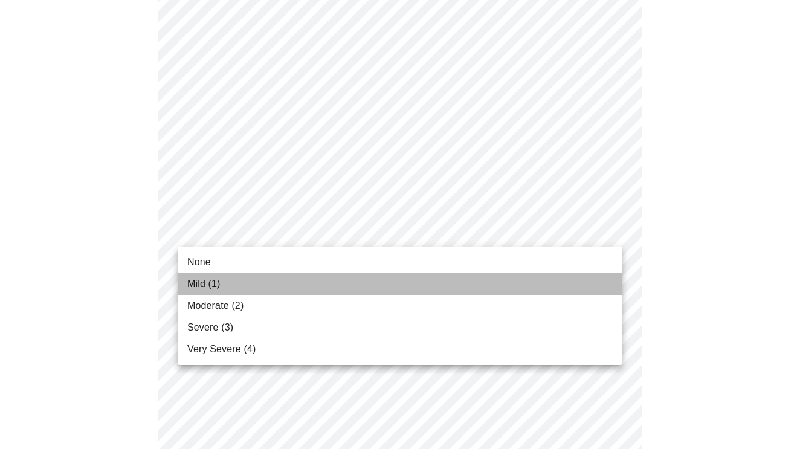
click at [599, 280] on li "Mild (1)" at bounding box center [400, 284] width 445 height 22
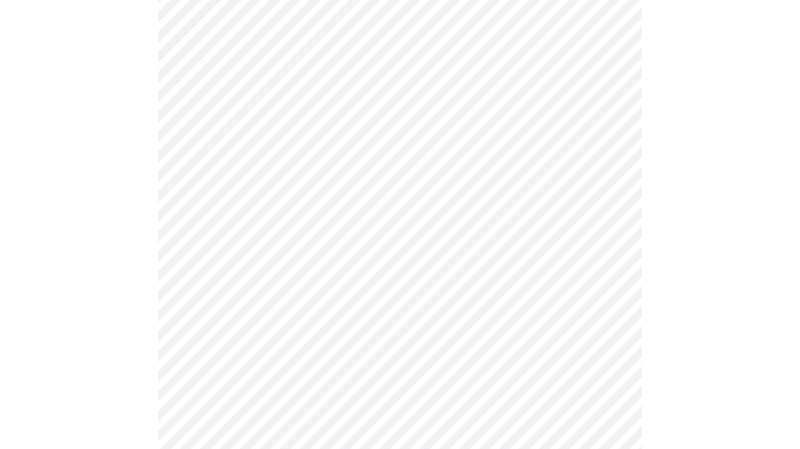
scroll to position [480, 0]
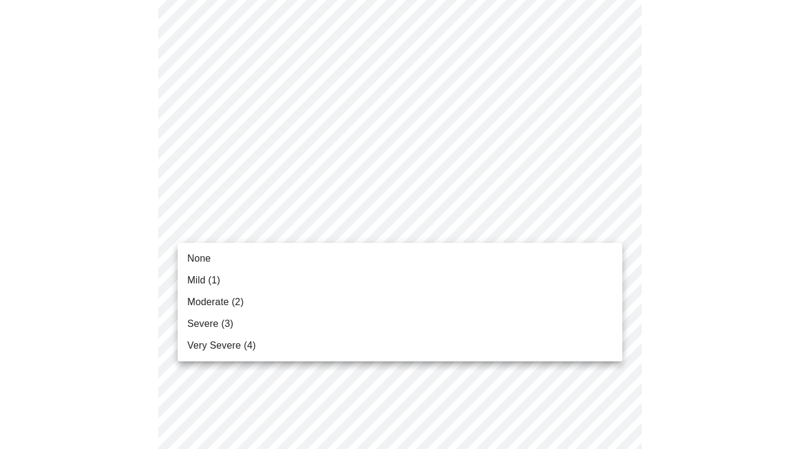
click at [611, 225] on body "MyMenopauseRx Appointments Messaging 1 Labs Uploads Medications Community Refer…" at bounding box center [400, 292] width 790 height 1536
click at [607, 259] on li "None" at bounding box center [400, 259] width 445 height 22
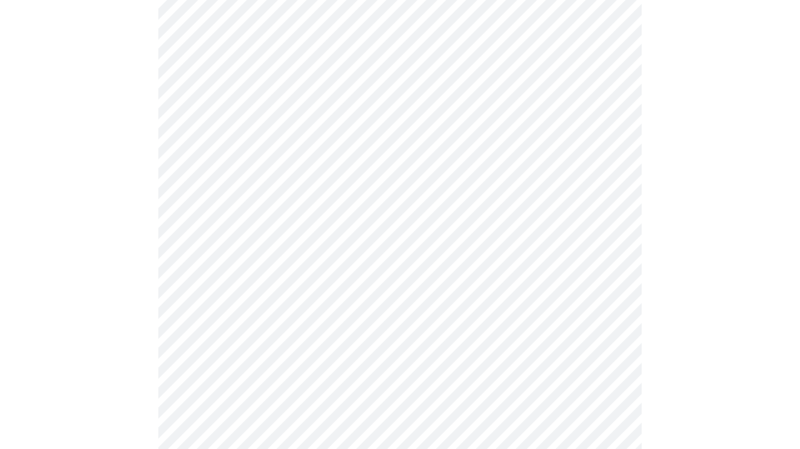
click at [608, 221] on body "MyMenopauseRx Appointments Messaging 1 Labs Uploads Medications Community Refer…" at bounding box center [400, 284] width 790 height 1520
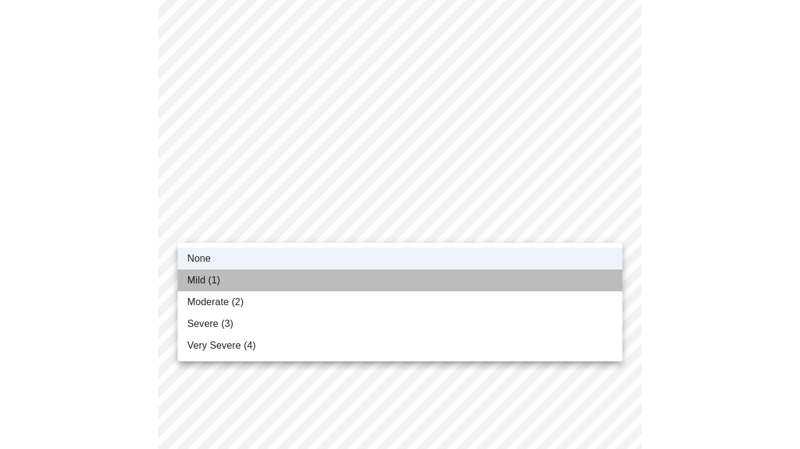
click at [601, 270] on li "Mild (1)" at bounding box center [400, 280] width 445 height 22
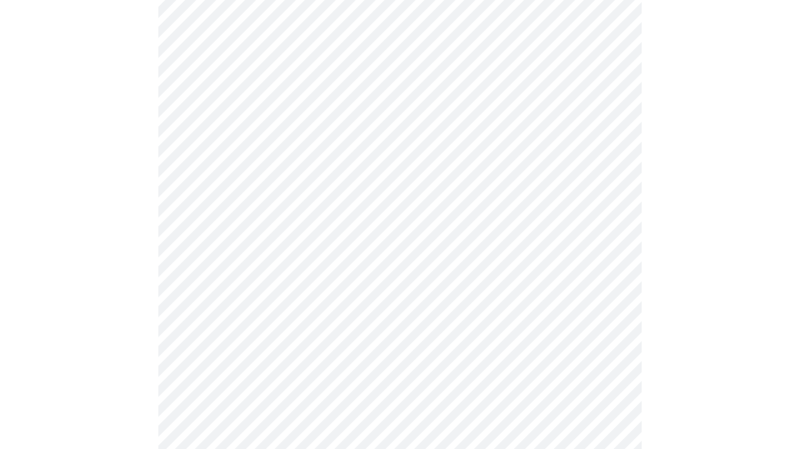
scroll to position [583, 0]
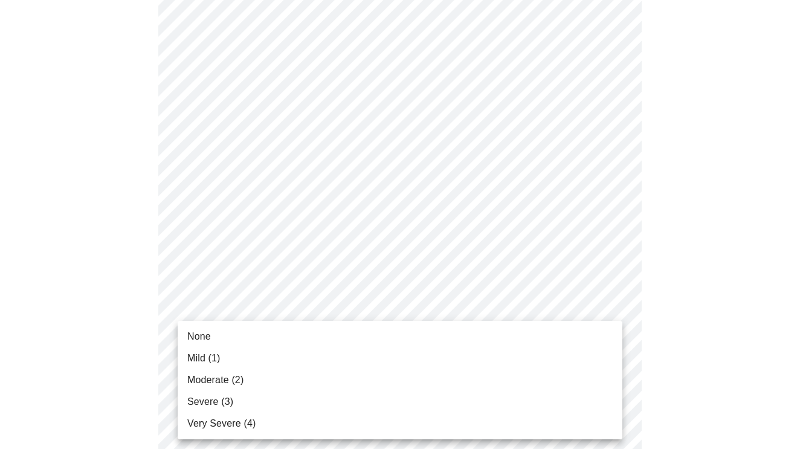
click at [610, 331] on body "MyMenopauseRx Appointments Messaging 1 Labs Uploads Medications Community Refer…" at bounding box center [400, 182] width 790 height 1520
click at [576, 335] on li "None" at bounding box center [400, 337] width 445 height 22
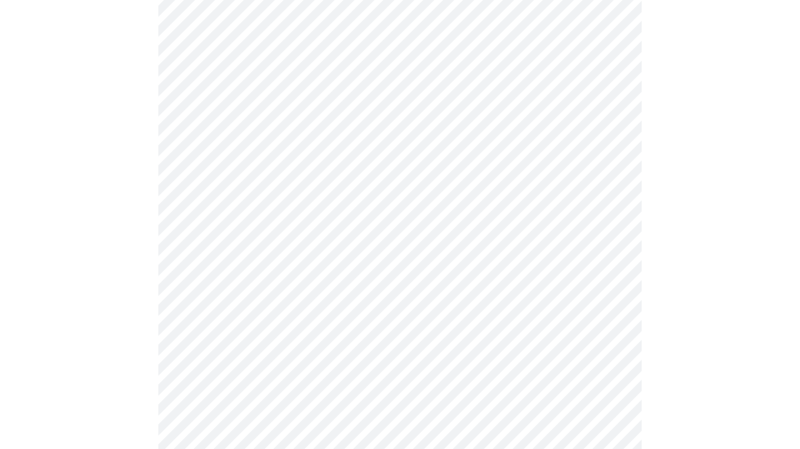
click at [610, 217] on body "MyMenopauseRx Appointments Messaging 1 Labs Uploads Medications Community Refer…" at bounding box center [400, 173] width 790 height 1503
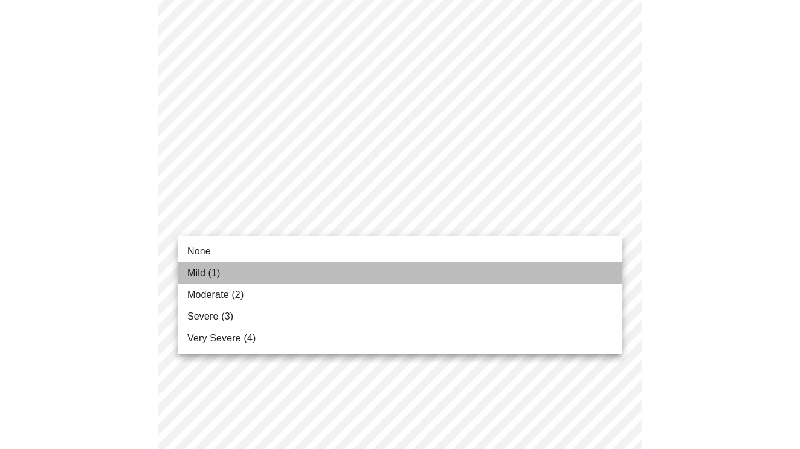
click at [567, 274] on li "Mild (1)" at bounding box center [400, 273] width 445 height 22
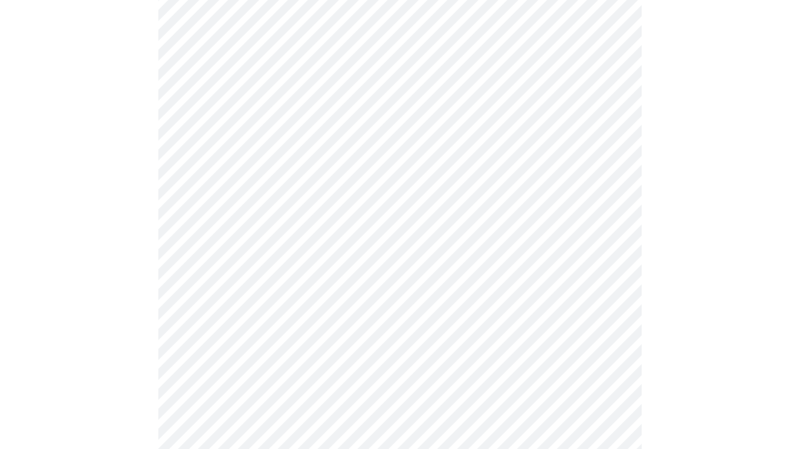
scroll to position [760, 0]
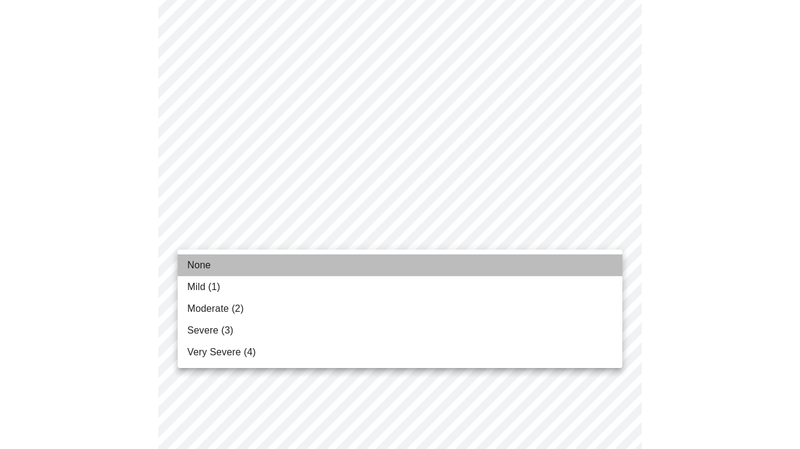
click at [579, 265] on li "None" at bounding box center [400, 265] width 445 height 22
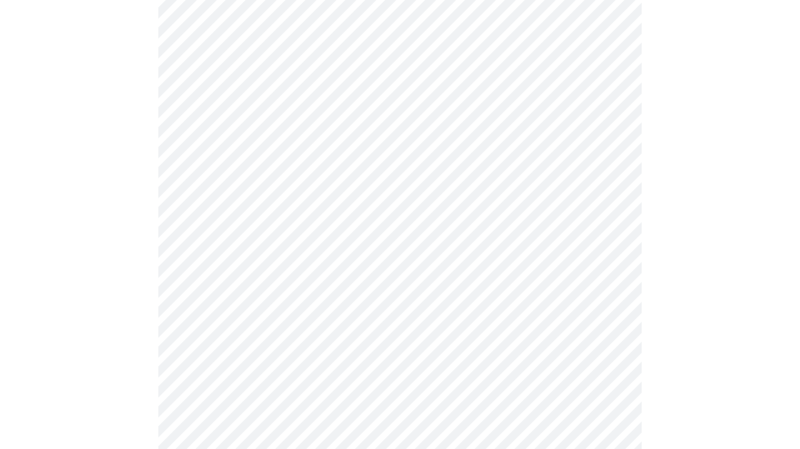
scroll to position [881, 0]
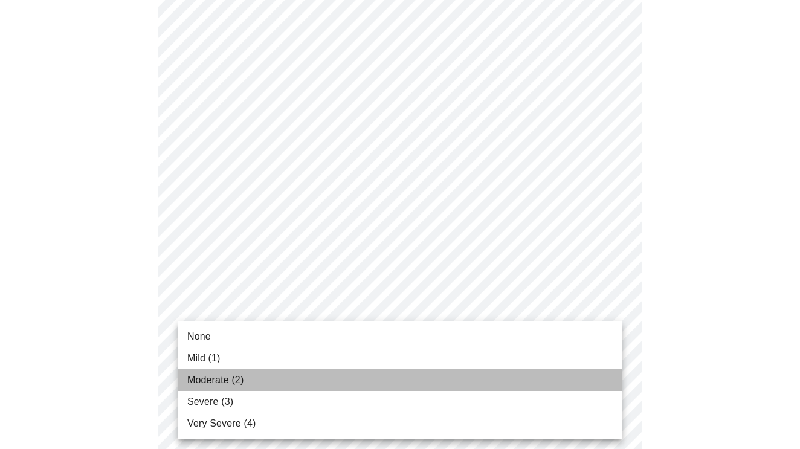
click at [591, 374] on li "Moderate (2)" at bounding box center [400, 380] width 445 height 22
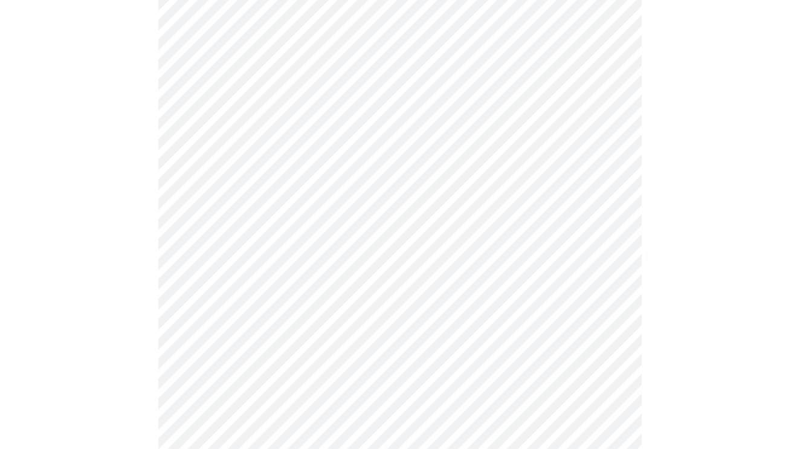
scroll to position [912, 0]
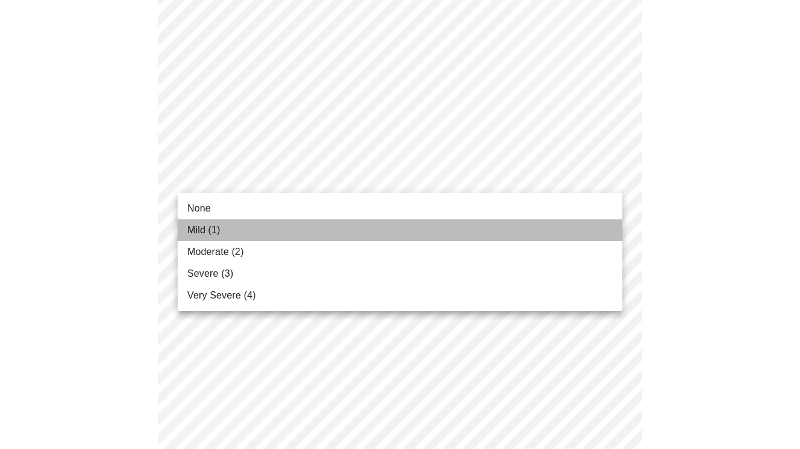
click at [205, 234] on span "Mild (1)" at bounding box center [203, 230] width 33 height 15
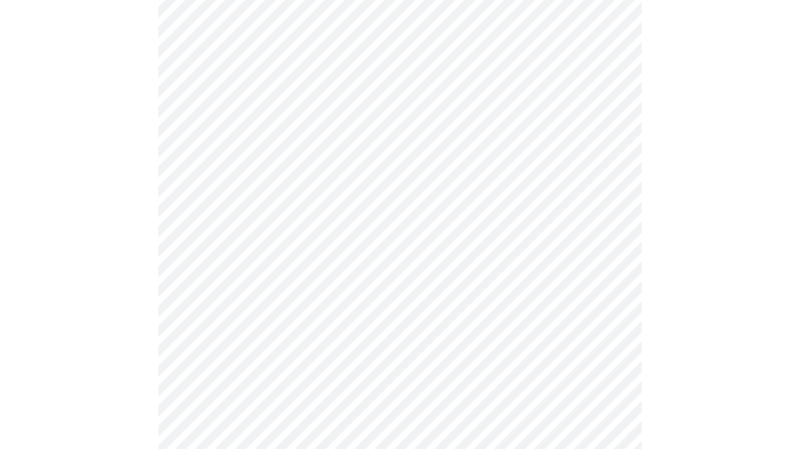
scroll to position [474, 0]
click at [610, 260] on body "MyMenopauseRx Appointments Messaging 1 Labs Uploads Medications Community Refer…" at bounding box center [400, 134] width 790 height 1207
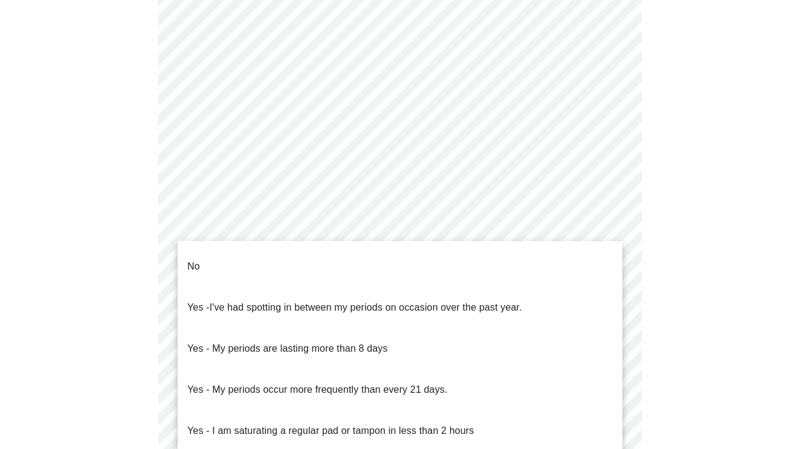
click at [572, 259] on li "No" at bounding box center [400, 266] width 445 height 41
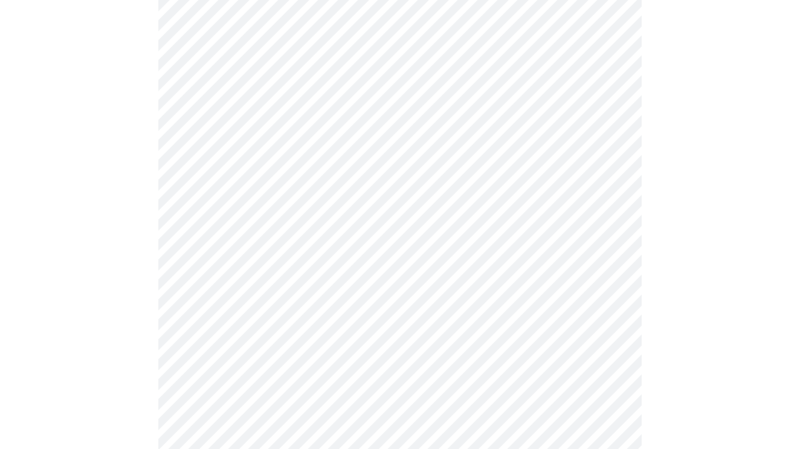
scroll to position [529, 0]
click at [605, 295] on body "MyMenopauseRx Appointments Messaging 1 Labs Uploads Medications Community Refer…" at bounding box center [400, 76] width 790 height 1200
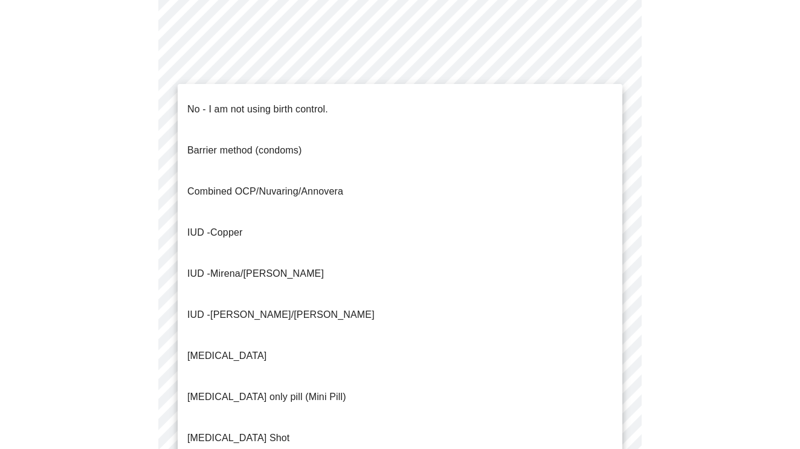
click at [480, 109] on li "No - I am not using birth control." at bounding box center [400, 109] width 445 height 41
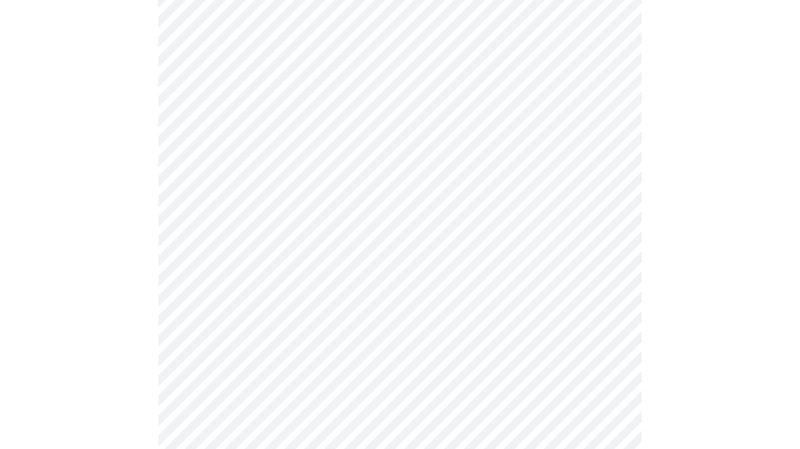
scroll to position [653, 0]
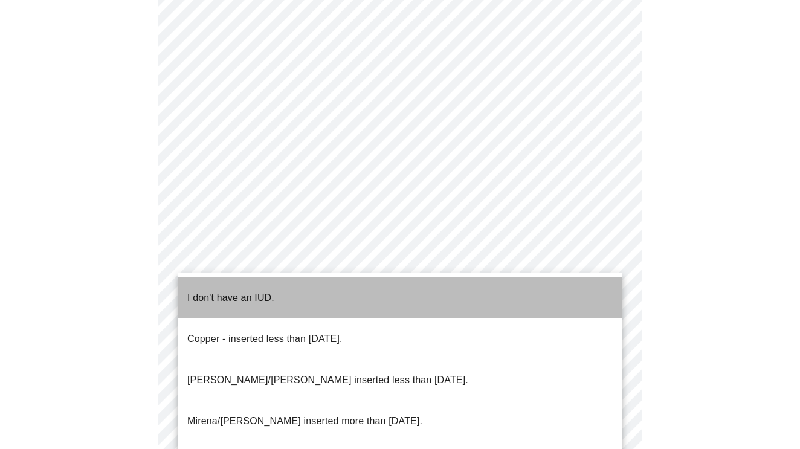
click at [590, 286] on li "I don't have an IUD." at bounding box center [400, 297] width 445 height 41
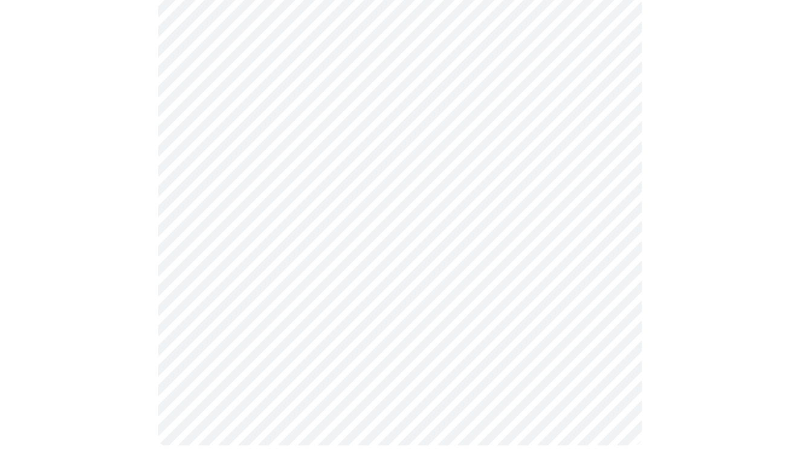
scroll to position [721, 0]
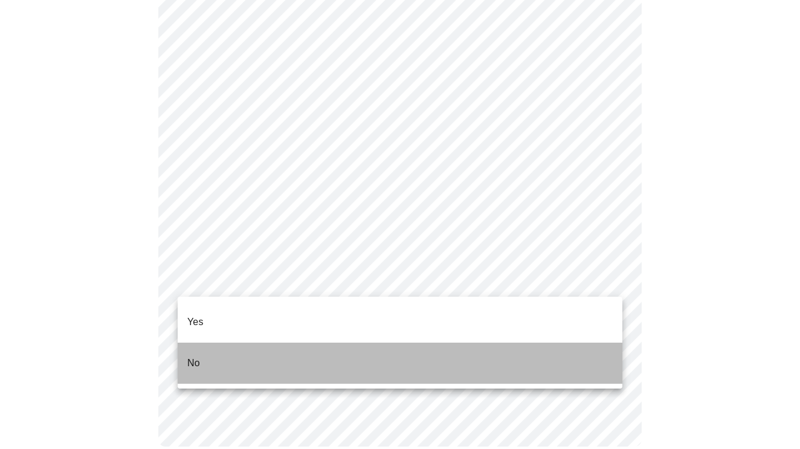
click at [605, 346] on li "No" at bounding box center [400, 363] width 445 height 41
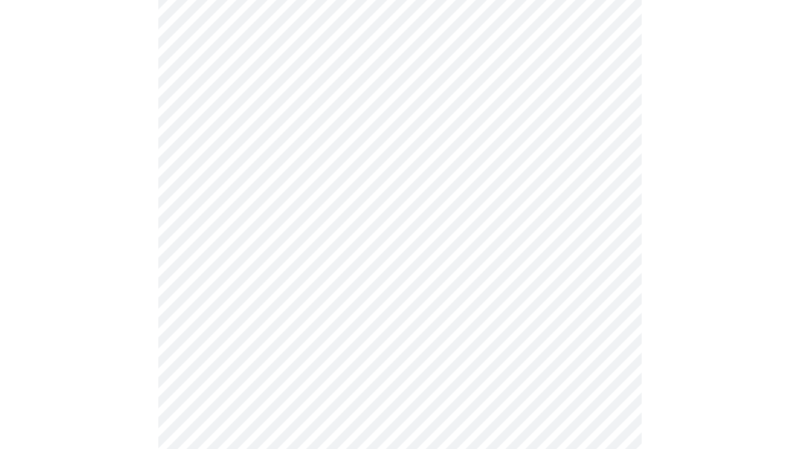
scroll to position [168, 0]
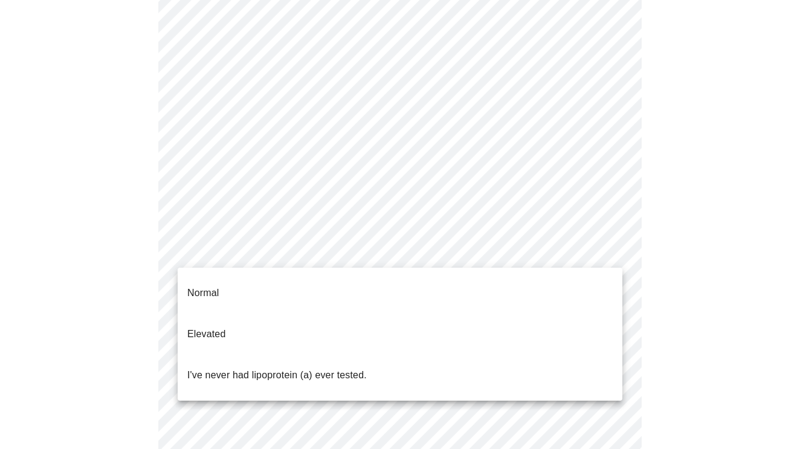
click at [611, 248] on body "MyMenopauseRx Appointments Messaging 1 Labs Uploads Medications Community Refer…" at bounding box center [400, 291] width 790 height 909
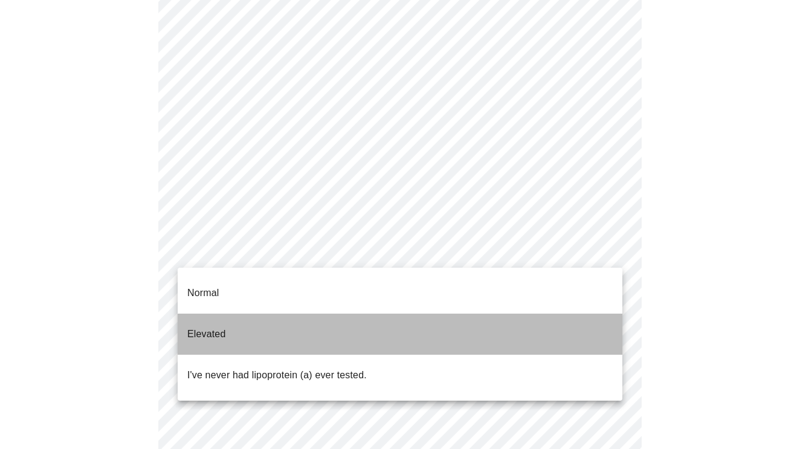
click at [589, 314] on li "Elevated" at bounding box center [400, 334] width 445 height 41
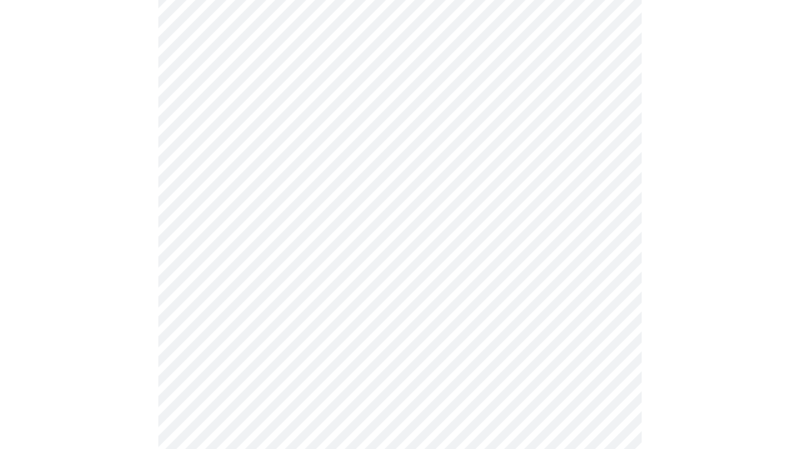
scroll to position [3128, 0]
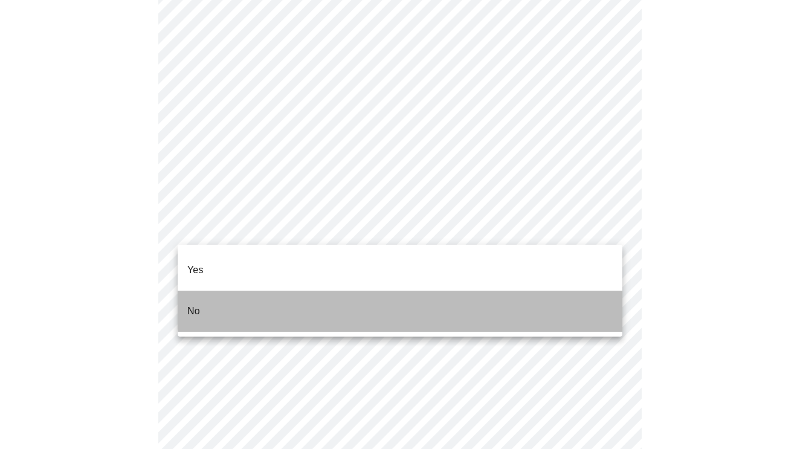
click at [500, 291] on li "No" at bounding box center [400, 311] width 445 height 41
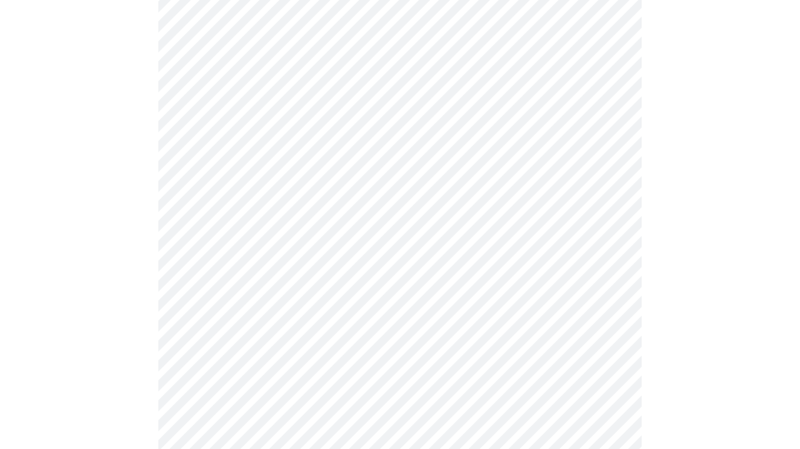
scroll to position [387, 0]
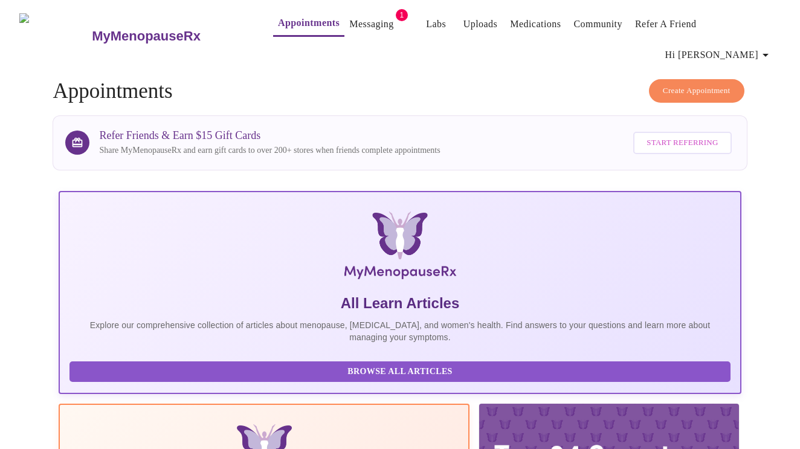
click at [350, 24] on link "Messaging" at bounding box center [371, 24] width 44 height 17
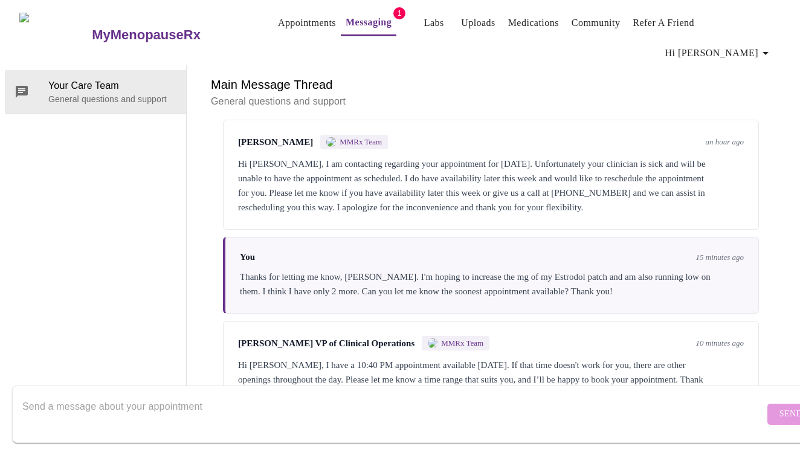
scroll to position [45, 0]
click at [108, 395] on textarea "Send a message about your appointment" at bounding box center [393, 414] width 742 height 39
type textarea "Thanks, I just booked that one."
click at [779, 407] on span "Send" at bounding box center [790, 414] width 23 height 15
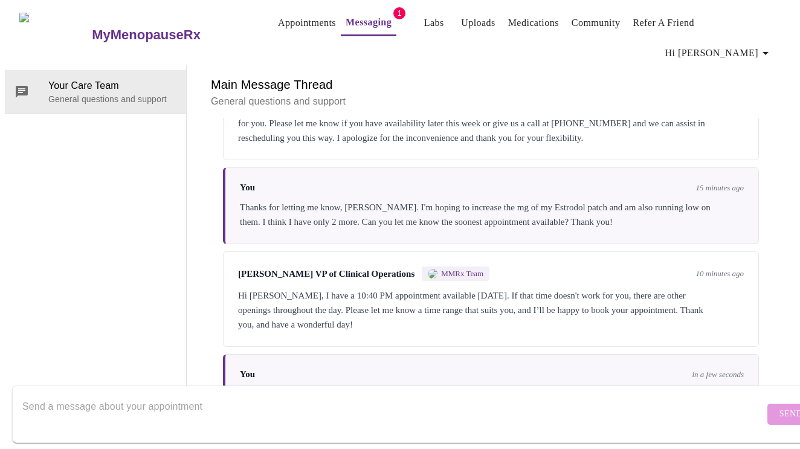
scroll to position [0, 0]
